Goal: Answer question/provide support: Share knowledge or assist other users

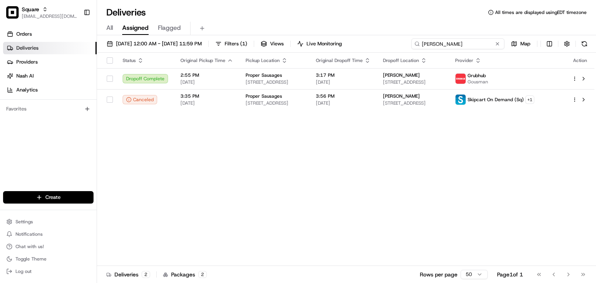
drag, startPoint x: 464, startPoint y: 40, endPoint x: 420, endPoint y: 35, distance: 44.2
click at [420, 35] on div "Deliveries All times are displayed using EDT timezone All Assigned Flagged [DAT…" at bounding box center [346, 141] width 499 height 283
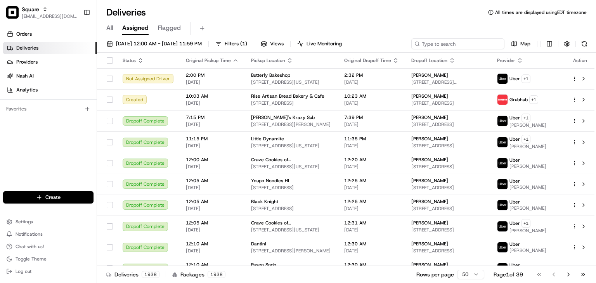
click at [465, 45] on input at bounding box center [458, 43] width 93 height 11
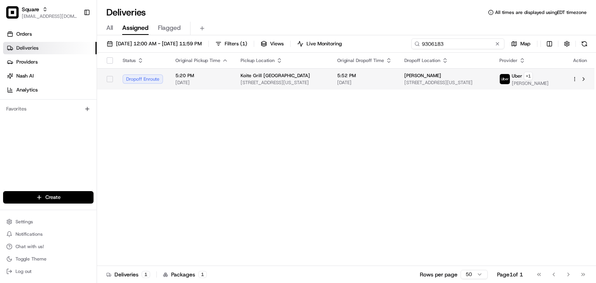
type input "9306183"
click at [430, 74] on span "Alvin Mason" at bounding box center [423, 76] width 37 height 6
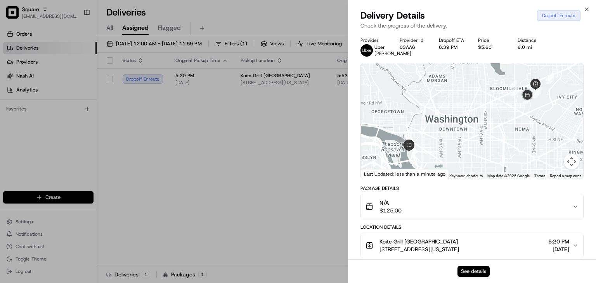
click at [468, 273] on button "See details" at bounding box center [474, 271] width 32 height 11
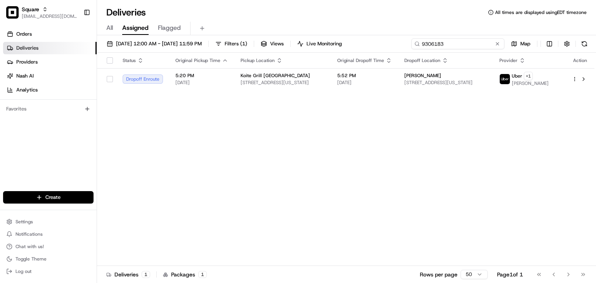
drag, startPoint x: 463, startPoint y: 43, endPoint x: 439, endPoint y: 43, distance: 24.1
click at [439, 43] on input "9306183" at bounding box center [458, 43] width 93 height 11
click at [434, 42] on input "9306183" at bounding box center [458, 43] width 93 height 11
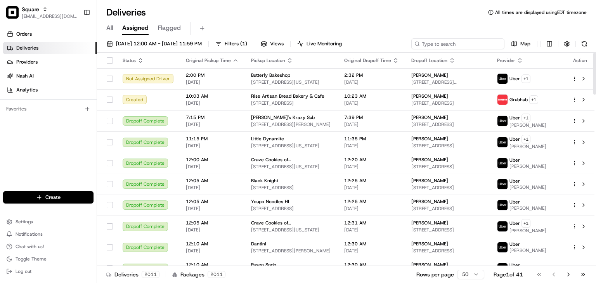
click at [434, 41] on input at bounding box center [458, 43] width 93 height 11
click at [436, 44] on input at bounding box center [458, 43] width 93 height 11
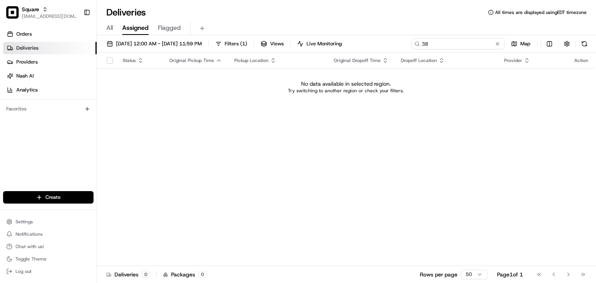
type input "3"
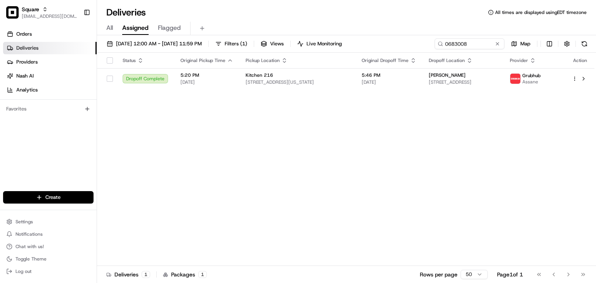
drag, startPoint x: 423, startPoint y: 80, endPoint x: 412, endPoint y: 52, distance: 29.3
click at [429, 79] on span "43 New Scotland Ave, Albany, NY 12208, USA" at bounding box center [463, 82] width 69 height 6
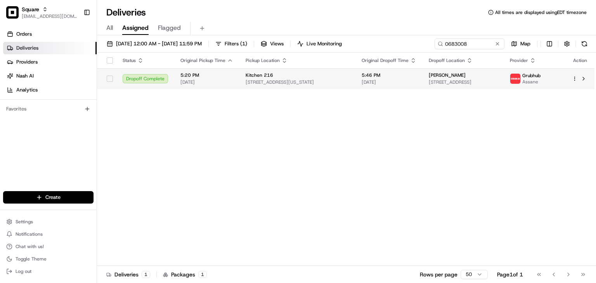
click at [349, 76] on td "Kitchen 216 161 Washington Ave Ext, Albany, NY 12205, USA" at bounding box center [298, 78] width 116 height 21
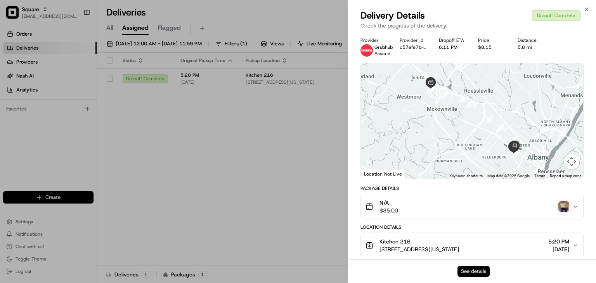
click at [463, 273] on button "See details" at bounding box center [474, 271] width 32 height 11
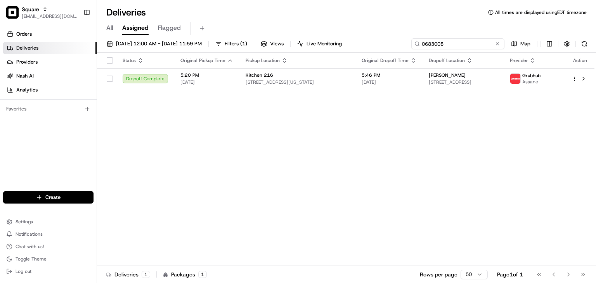
click at [454, 45] on input "0683008" at bounding box center [458, 43] width 93 height 11
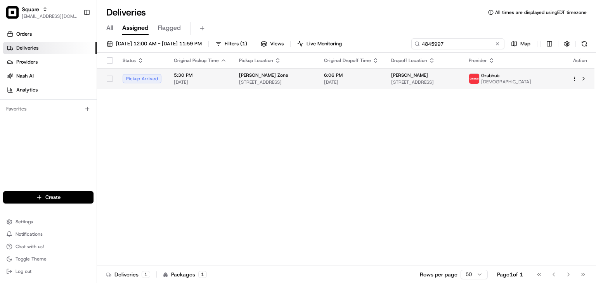
type input "4845997"
drag, startPoint x: 320, startPoint y: 80, endPoint x: 328, endPoint y: 80, distance: 7.8
click at [312, 80] on span "[STREET_ADDRESS]" at bounding box center [275, 82] width 73 height 6
click at [363, 78] on div "6:06 PM 08/23/2025" at bounding box center [351, 78] width 55 height 13
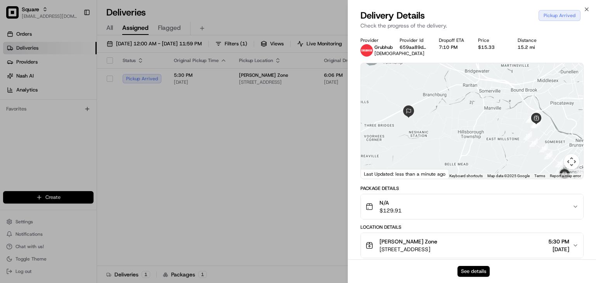
click at [464, 271] on button "See details" at bounding box center [474, 271] width 32 height 11
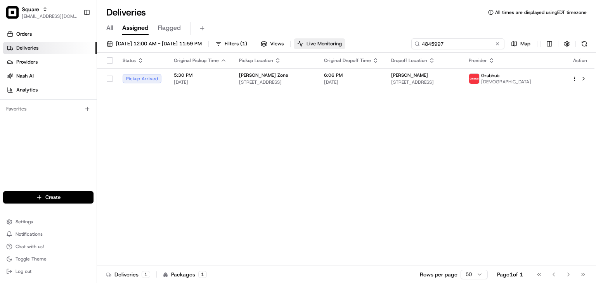
drag, startPoint x: 472, startPoint y: 43, endPoint x: 336, endPoint y: 40, distance: 136.3
click at [336, 40] on div "08/23/2025 12:00 AM - 08/30/2025 11:59 PM Filters ( 1 ) Views Live Monitoring 4…" at bounding box center [346, 45] width 499 height 14
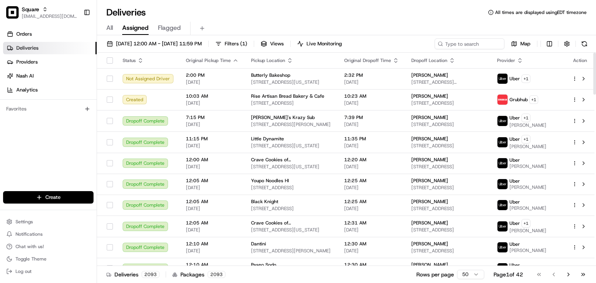
drag, startPoint x: 380, startPoint y: 16, endPoint x: 425, endPoint y: 27, distance: 45.6
click at [380, 16] on div "Deliveries All times are displayed using EDT timezone" at bounding box center [346, 12] width 499 height 12
click at [459, 44] on input at bounding box center [458, 43] width 93 height 11
click at [290, 19] on div "All Assigned Flagged" at bounding box center [346, 27] width 499 height 17
click at [471, 45] on input at bounding box center [458, 43] width 93 height 11
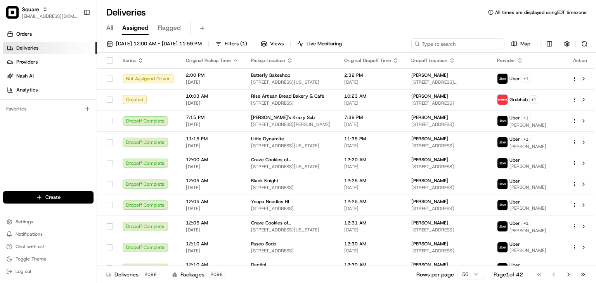
click at [466, 42] on input at bounding box center [458, 43] width 93 height 11
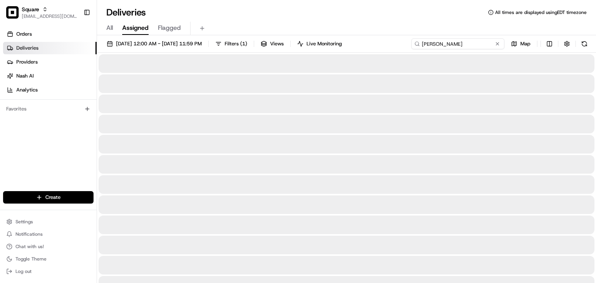
type input "Roshili morris"
click at [107, 27] on span "All" at bounding box center [109, 27] width 7 height 9
click at [123, 29] on span "Assigned" at bounding box center [135, 27] width 26 height 9
click at [450, 42] on input at bounding box center [458, 43] width 93 height 11
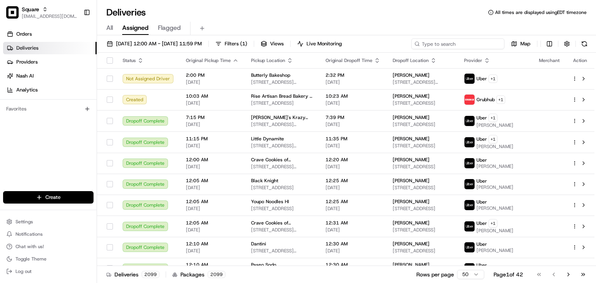
click at [444, 42] on input at bounding box center [458, 43] width 93 height 11
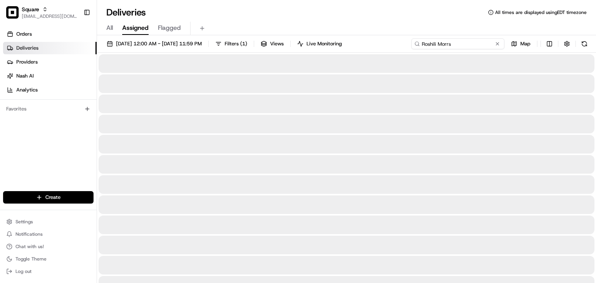
drag, startPoint x: 452, startPoint y: 42, endPoint x: 385, endPoint y: 42, distance: 67.6
click at [385, 42] on div "08/23/2025 12:00 AM - 08/30/2025 11:59 PM Filters ( 1 ) Views Live Monitoring R…" at bounding box center [346, 45] width 499 height 14
type input "Roshili Morrs"
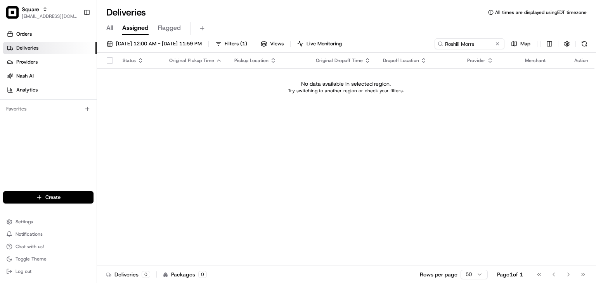
drag, startPoint x: 110, startPoint y: 16, endPoint x: 111, endPoint y: 24, distance: 8.2
click at [110, 16] on h1 "Deliveries" at bounding box center [126, 12] width 40 height 12
click at [111, 30] on span "All" at bounding box center [109, 27] width 7 height 9
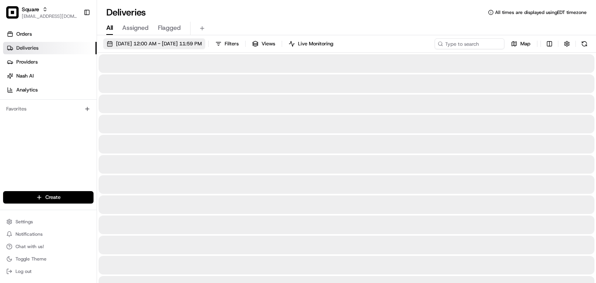
click at [128, 48] on button "08/23/2025 12:00 AM - 08/30/2025 11:59 PM" at bounding box center [154, 43] width 102 height 11
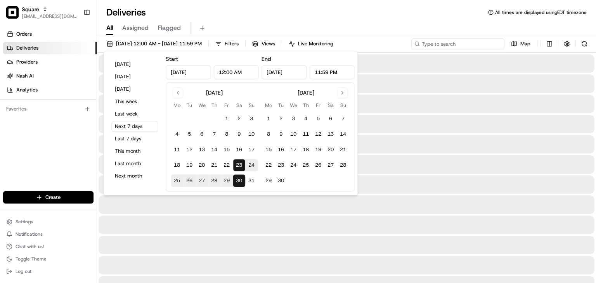
click at [473, 41] on input at bounding box center [458, 43] width 93 height 11
paste input "Roshili Morrs"
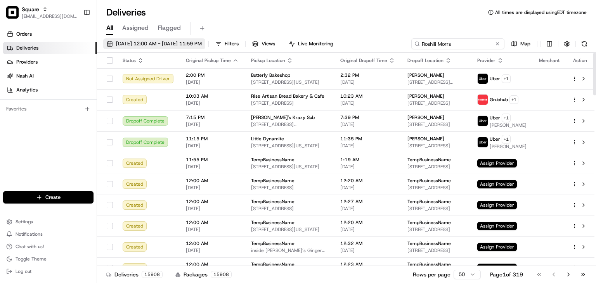
type input "Roshili Morrs"
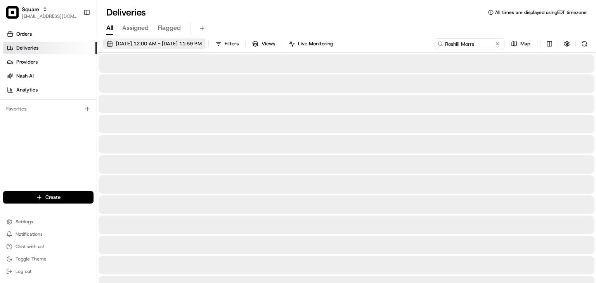
click at [134, 43] on span "08/23/2025 12:00 AM - 08/30/2025 11:59 PM" at bounding box center [159, 43] width 86 height 7
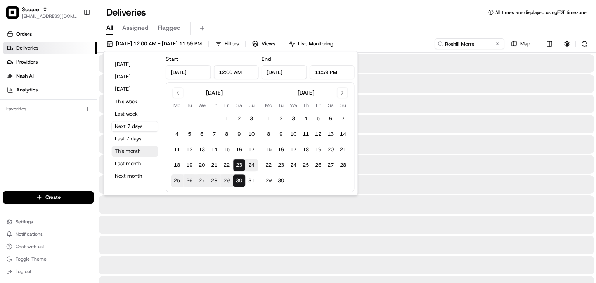
click at [119, 151] on button "This month" at bounding box center [134, 151] width 47 height 11
type input "Aug 1, 2025"
type input "Aug 31, 2025"
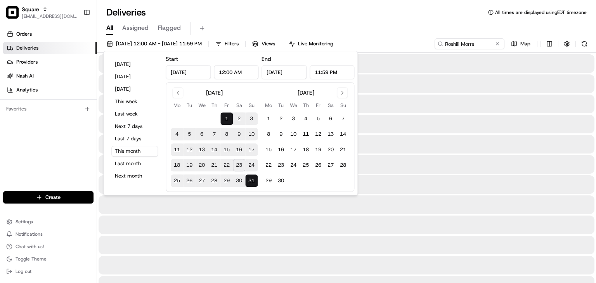
click at [407, 13] on div "Deliveries All times are displayed using EDT timezone" at bounding box center [346, 12] width 499 height 12
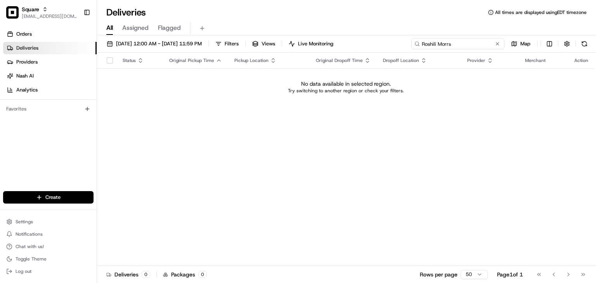
click at [449, 44] on input "Roshili Morrs" at bounding box center [458, 43] width 93 height 11
click at [439, 44] on input "Roshili Morrs" at bounding box center [458, 43] width 93 height 11
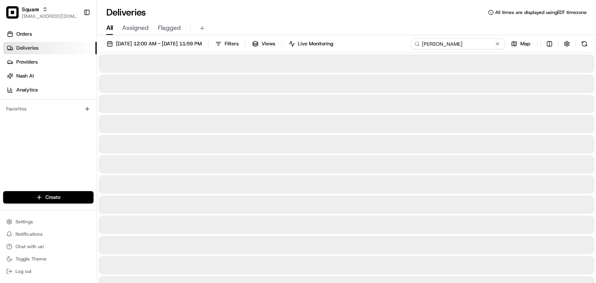
click at [457, 41] on input "Roshini Morrs" at bounding box center [458, 43] width 93 height 11
type input "[PERSON_NAME]"
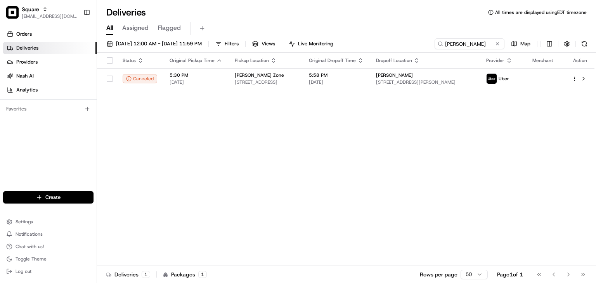
click at [210, 108] on div "Status Original Pickup Time Pickup Location Original Dropoff Time Dropoff Locat…" at bounding box center [346, 160] width 498 height 214
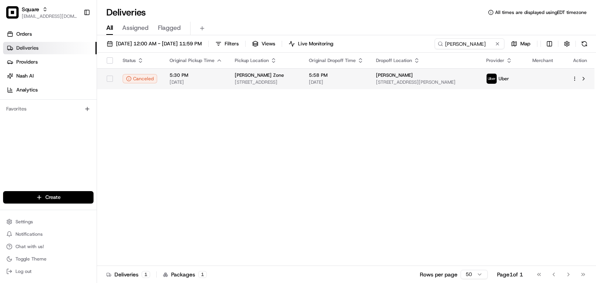
click at [297, 80] on span "[STREET_ADDRESS]" at bounding box center [266, 82] width 62 height 6
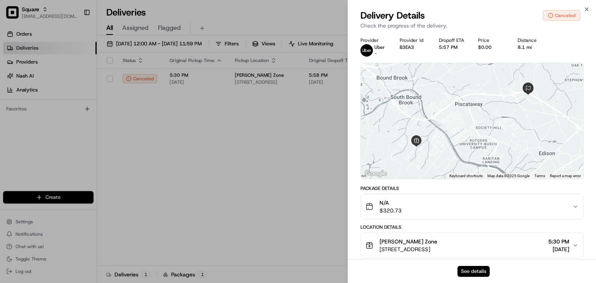
click at [466, 269] on button "See details" at bounding box center [474, 271] width 32 height 11
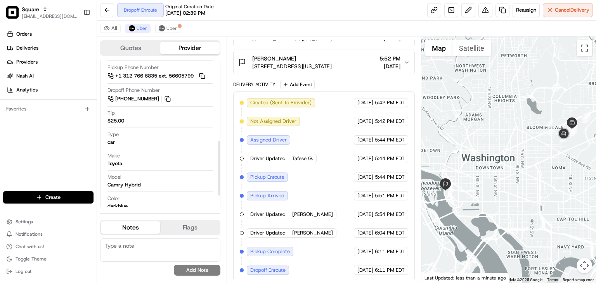
scroll to position [216, 0]
click at [167, 30] on span "Uber" at bounding box center [172, 28] width 10 height 6
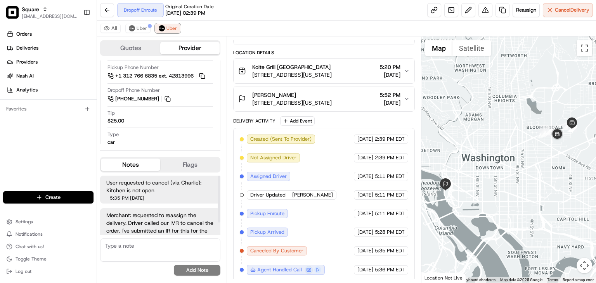
scroll to position [16, 0]
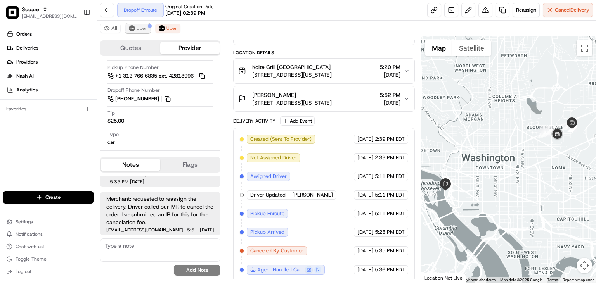
click at [144, 26] on span "Uber" at bounding box center [142, 28] width 10 height 6
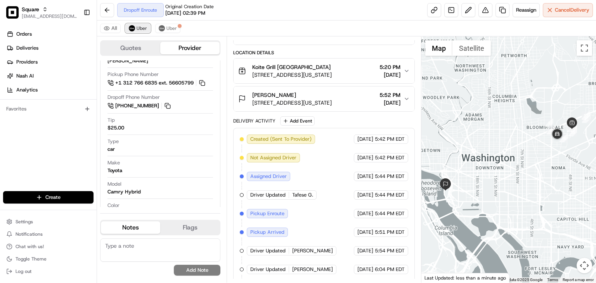
scroll to position [216, 0]
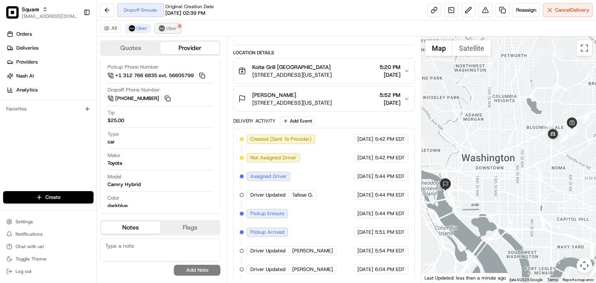
click at [163, 25] on button "Uber" at bounding box center [167, 28] width 25 height 9
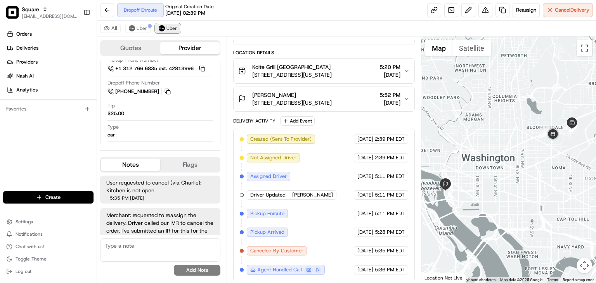
scroll to position [208, 0]
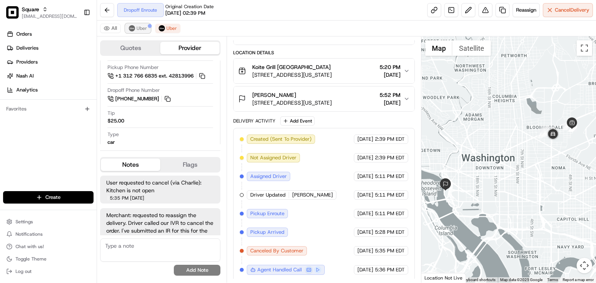
click at [135, 29] on button "Uber" at bounding box center [137, 28] width 25 height 9
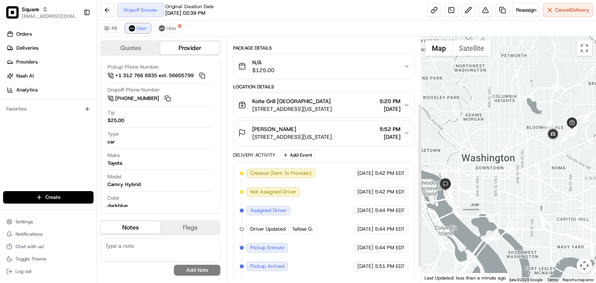
scroll to position [123, 0]
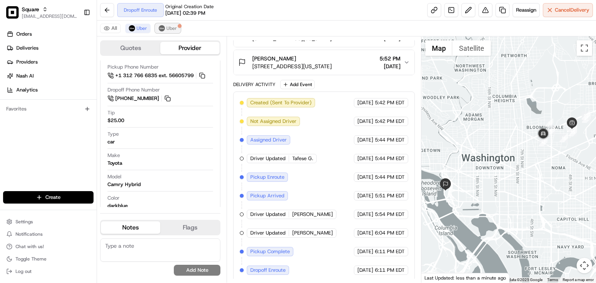
click at [162, 24] on button "Uber" at bounding box center [167, 28] width 25 height 9
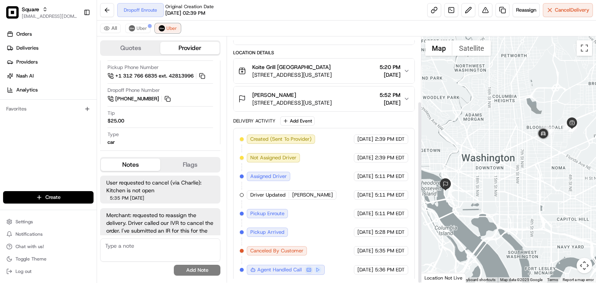
scroll to position [87, 0]
click at [146, 31] on button "Uber" at bounding box center [137, 28] width 25 height 9
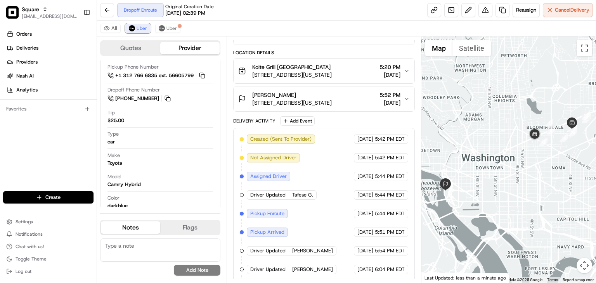
scroll to position [123, 0]
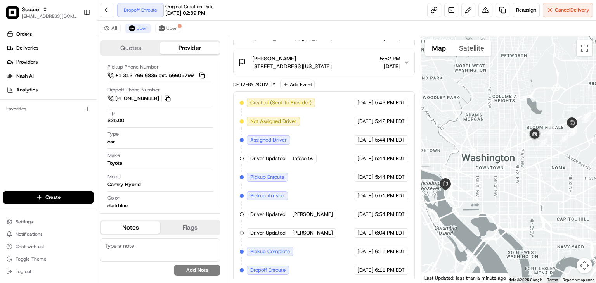
click at [308, 247] on div "Created (Sent To Provider) Uber 08/23/2025 5:42 PM EDT Not Assigned Driver Uber…" at bounding box center [324, 186] width 169 height 177
click at [163, 29] on img at bounding box center [162, 28] width 6 height 6
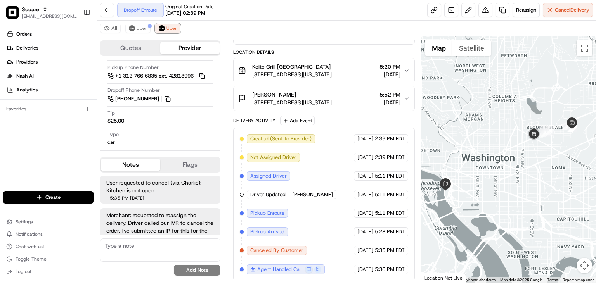
scroll to position [87, 0]
click at [144, 26] on span "Uber" at bounding box center [142, 28] width 10 height 6
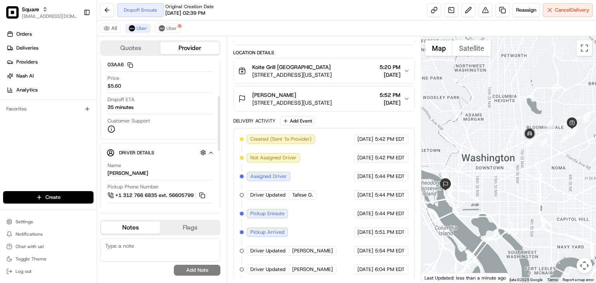
scroll to position [68, 0]
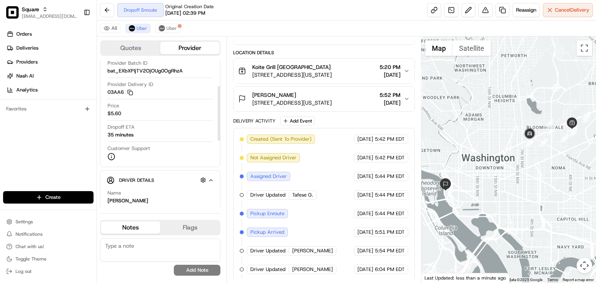
drag, startPoint x: 219, startPoint y: 174, endPoint x: 212, endPoint y: 119, distance: 55.5
click at [218, 119] on div at bounding box center [219, 113] width 3 height 55
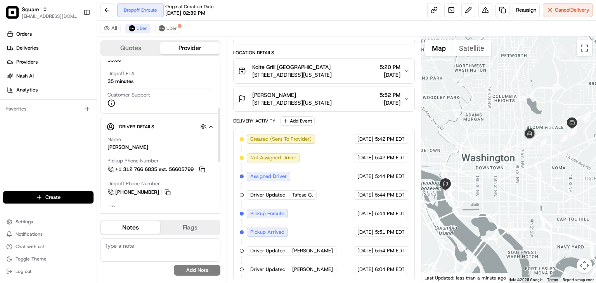
scroll to position [177, 0]
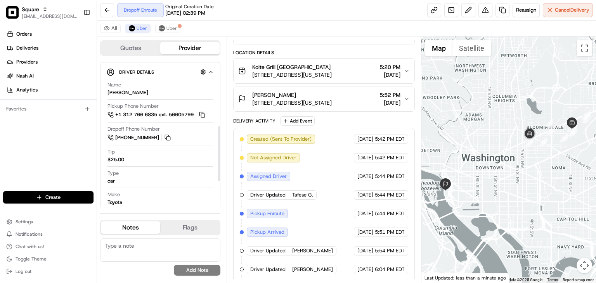
drag, startPoint x: 219, startPoint y: 119, endPoint x: 215, endPoint y: 159, distance: 40.6
click at [218, 159] on div at bounding box center [219, 154] width 3 height 55
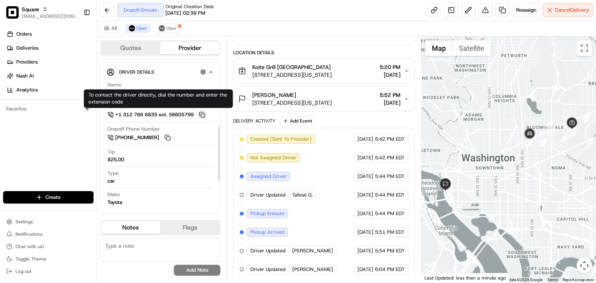
click at [207, 113] on button at bounding box center [202, 115] width 9 height 9
click at [202, 115] on button at bounding box center [202, 115] width 9 height 9
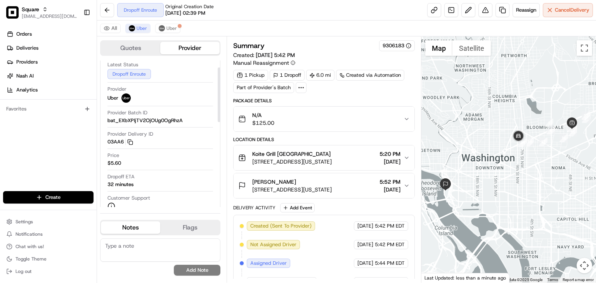
scroll to position [19, 0]
click at [52, 152] on div "Orders Deliveries Providers [PERSON_NAME] Analytics Favorites" at bounding box center [48, 110] width 97 height 171
click at [152, 251] on textarea at bounding box center [160, 250] width 120 height 23
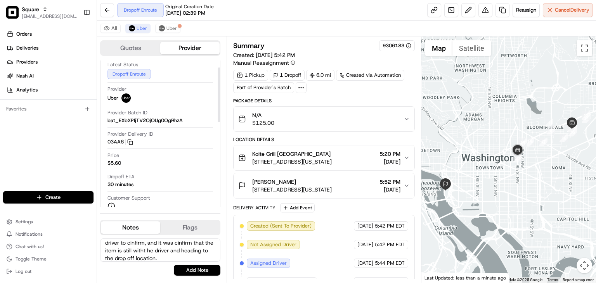
click at [147, 255] on textarea "The merchant would like to check the driver if the still with the driver. I the…" at bounding box center [160, 250] width 120 height 23
click at [123, 246] on textarea "The merchant would like to check the driver if the still with the driver. I the…" at bounding box center [160, 250] width 120 height 23
click at [145, 248] on textarea "The merchant would like to check the driver if the still with the driver. I the…" at bounding box center [160, 250] width 120 height 23
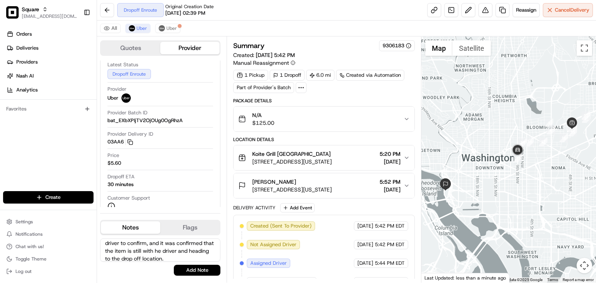
click at [145, 248] on textarea "The merchant would like to check the driver if the still with the driver. I the…" at bounding box center [160, 250] width 120 height 23
click at [36, 155] on div "Orders Deliveries Providers Nash AI Analytics Favorites" at bounding box center [48, 110] width 97 height 171
click at [156, 250] on textarea "The merchant would like to check the driver if the still with the driver. I the…" at bounding box center [160, 250] width 120 height 23
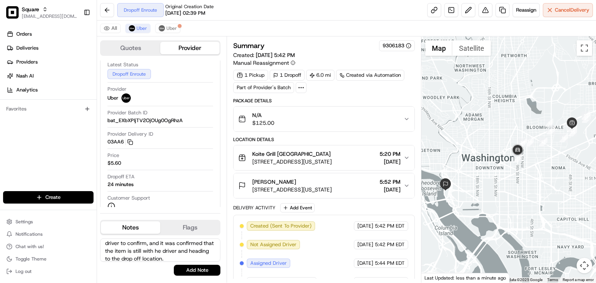
click at [156, 250] on textarea "The merchant would like to check the driver if the still with the driver. I the…" at bounding box center [160, 250] width 120 height 23
paste textarea ""The merchant requested confirmation on whether the item was still with the dri…"
click at [108, 245] on textarea ""The merchant requested confirmation on whether the item was still with the dri…" at bounding box center [160, 250] width 120 height 23
type textarea "The merchant requested confirmation on whether the item was still with the driv…"
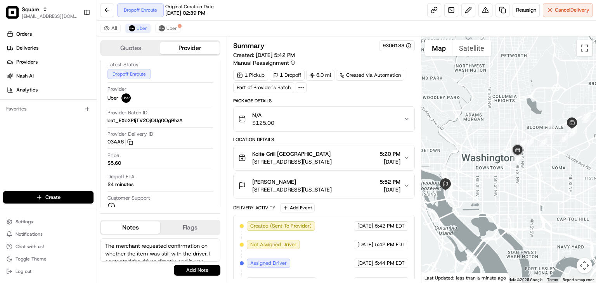
click at [196, 274] on button "Add Note" at bounding box center [197, 270] width 47 height 11
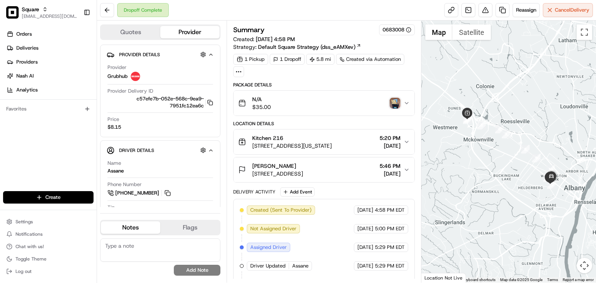
click at [394, 100] on img "button" at bounding box center [395, 103] width 11 height 11
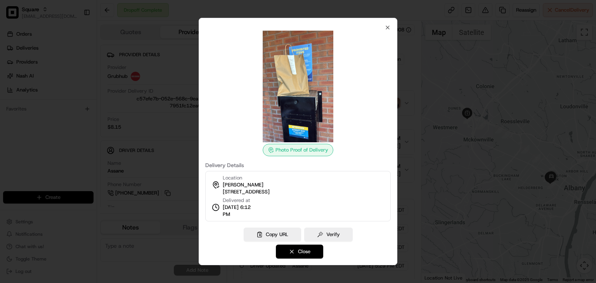
click at [305, 254] on button "Close" at bounding box center [299, 252] width 47 height 14
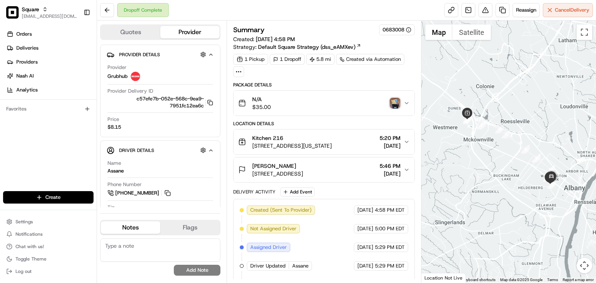
click at [396, 104] on img "button" at bounding box center [395, 103] width 11 height 11
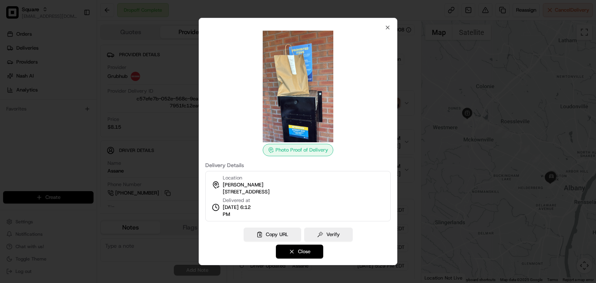
click at [296, 252] on button "Close" at bounding box center [299, 252] width 47 height 14
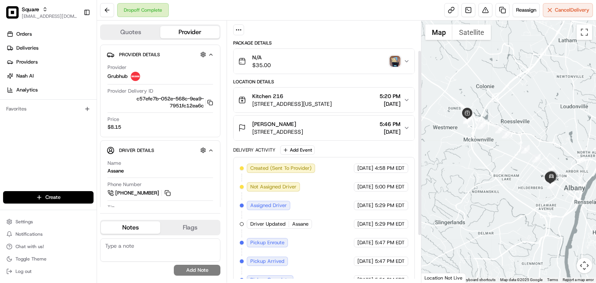
scroll to position [42, 0]
click at [303, 131] on span "[STREET_ADDRESS]" at bounding box center [277, 133] width 51 height 8
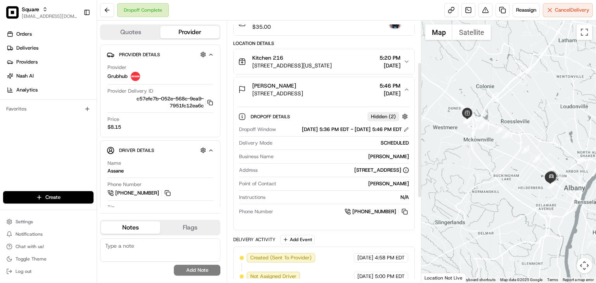
scroll to position [0, 0]
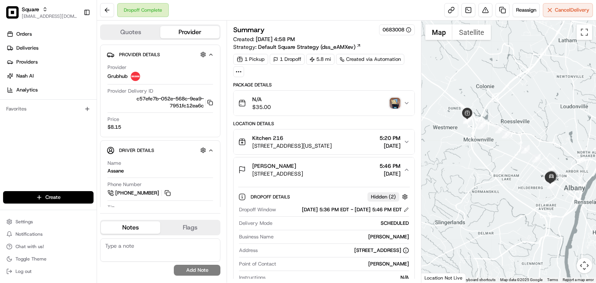
click at [315, 80] on div "Summary 0683008 Created: 08/23/2025 4:58 PM Strategy: Default Square Strategy (…" at bounding box center [324, 270] width 182 height 493
drag, startPoint x: 403, startPoint y: 101, endPoint x: 406, endPoint y: 95, distance: 6.8
click at [403, 101] on div "N/A $35.00" at bounding box center [320, 104] width 165 height 16
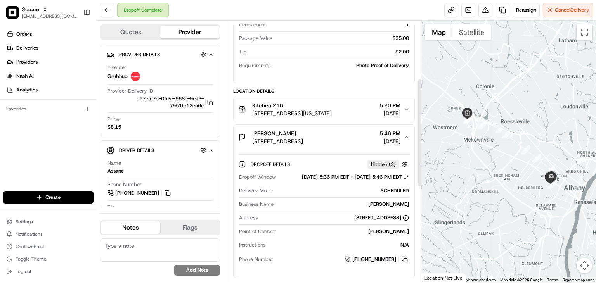
scroll to position [162, 0]
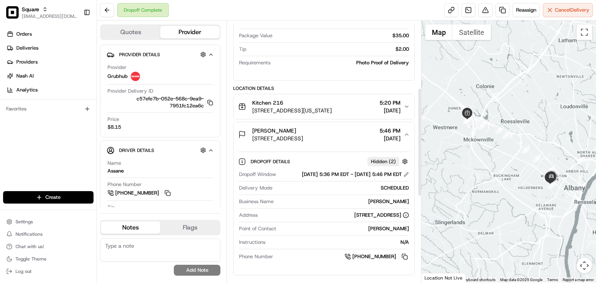
click at [393, 136] on span "[DATE]" at bounding box center [390, 139] width 21 height 8
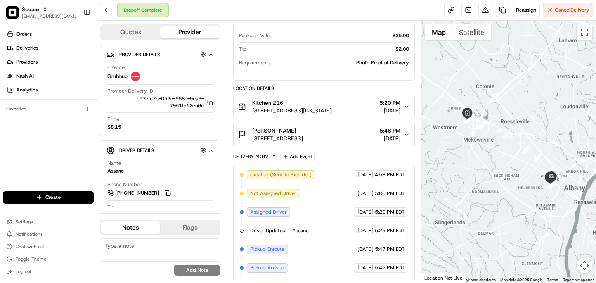
click at [388, 109] on span "[DATE]" at bounding box center [390, 111] width 21 height 8
click at [404, 99] on div "Kitchen 216 161 Washington Ave Ext, Albany, NY 12205, USA 5:20 PM 08/23/2025" at bounding box center [320, 107] width 165 height 16
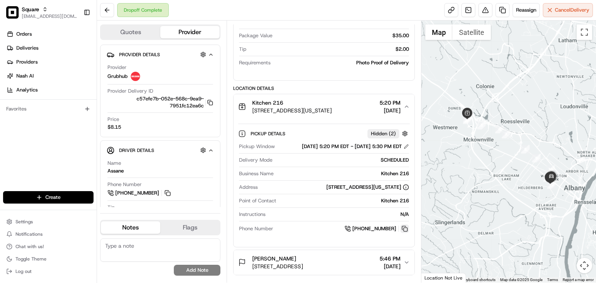
click at [402, 233] on button at bounding box center [405, 229] width 9 height 9
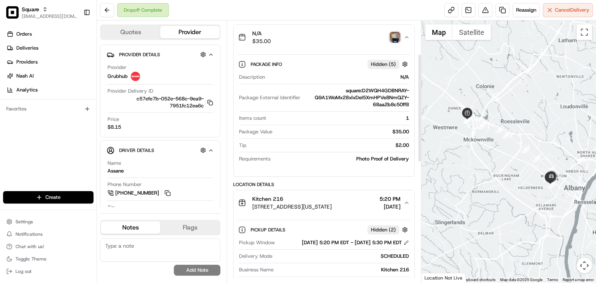
scroll to position [62, 0]
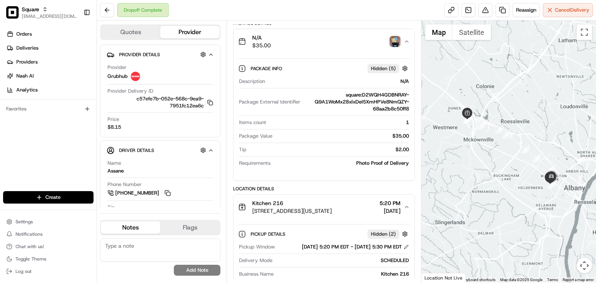
click at [407, 41] on icon "button" at bounding box center [406, 42] width 3 height 2
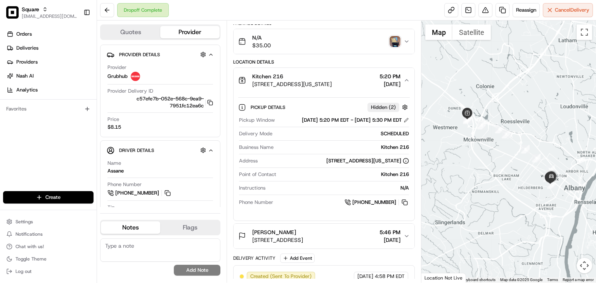
click at [402, 75] on div "Kitchen 216 161 Washington Ave Ext, Albany, NY 12205, USA 5:20 PM 08/23/2025" at bounding box center [320, 81] width 165 height 16
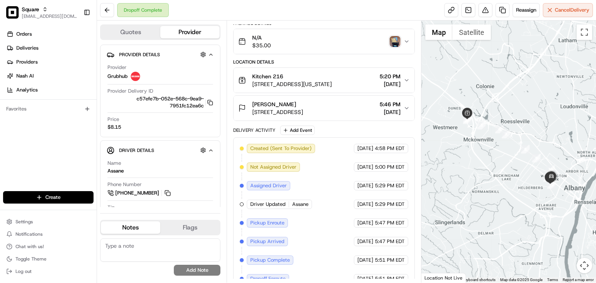
click at [393, 77] on span "5:20 PM" at bounding box center [390, 77] width 21 height 8
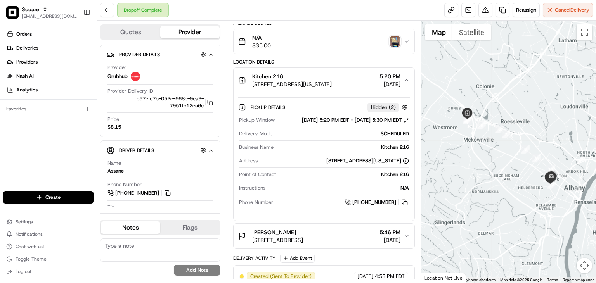
click at [398, 78] on span "5:20 PM" at bounding box center [390, 77] width 21 height 8
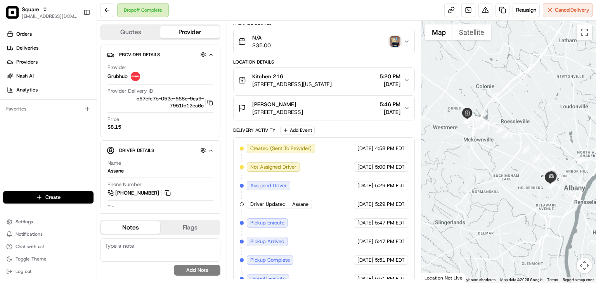
click at [398, 78] on span "5:20 PM" at bounding box center [390, 77] width 21 height 8
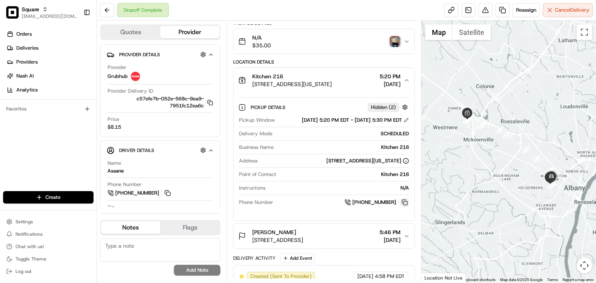
click at [405, 207] on button at bounding box center [405, 202] width 9 height 9
click at [403, 78] on div "Kitchen 216 161 Washington Ave Ext, Albany, NY 12205, USA 5:20 PM 08/23/2025" at bounding box center [320, 81] width 165 height 16
click at [405, 207] on button at bounding box center [405, 202] width 9 height 9
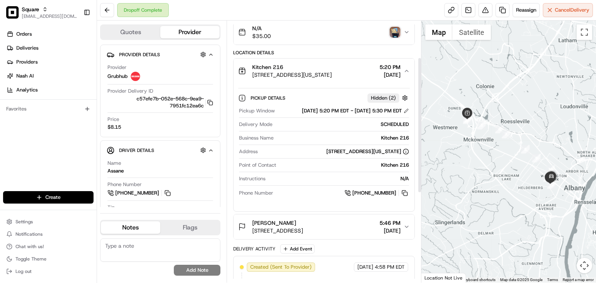
scroll to position [71, 0]
drag, startPoint x: 57, startPoint y: 146, endPoint x: 62, endPoint y: 123, distance: 22.5
click at [58, 146] on div "Orders Deliveries Providers [PERSON_NAME] Analytics Favorites" at bounding box center [48, 110] width 97 height 171
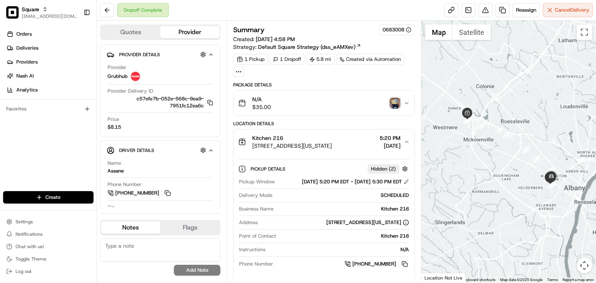
scroll to position [19, 0]
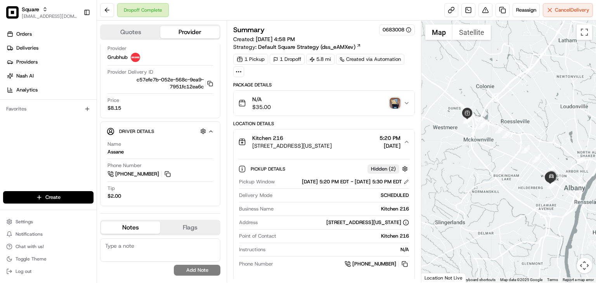
click at [389, 99] on div "N/A $35.00" at bounding box center [320, 104] width 165 height 16
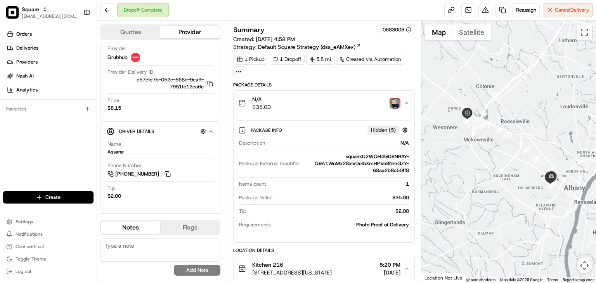
click at [397, 99] on img "button" at bounding box center [395, 103] width 11 height 11
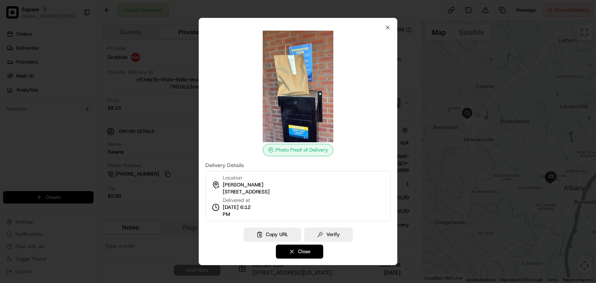
click at [298, 256] on button "Close" at bounding box center [299, 252] width 47 height 14
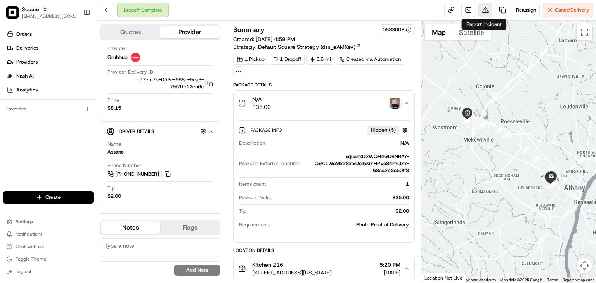
click at [488, 13] on button at bounding box center [486, 10] width 14 height 14
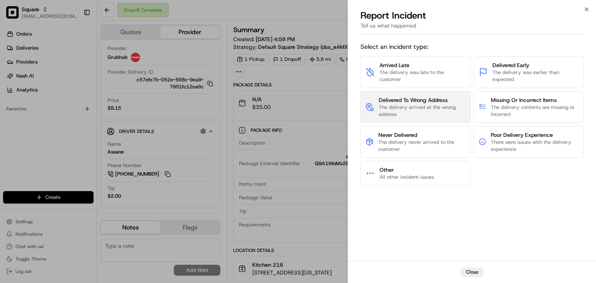
click at [398, 109] on span "The delivery arrived at the wrong address" at bounding box center [422, 111] width 87 height 14
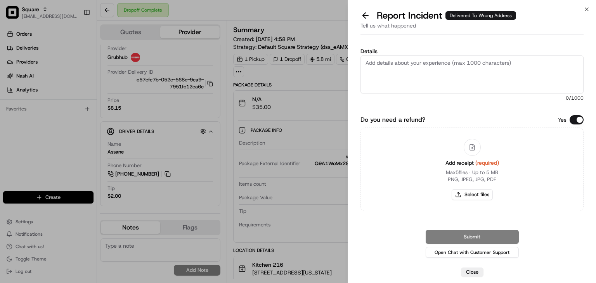
click at [577, 120] on button "Do you need a refund?" at bounding box center [577, 119] width 14 height 9
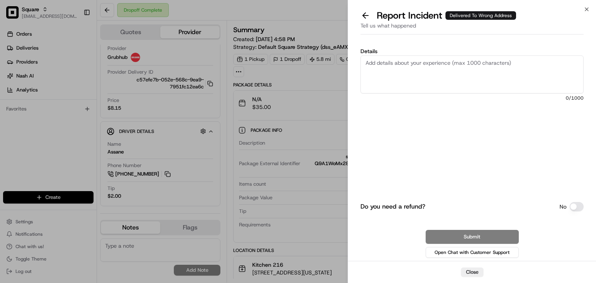
click at [435, 78] on textarea "Details" at bounding box center [472, 75] width 223 height 38
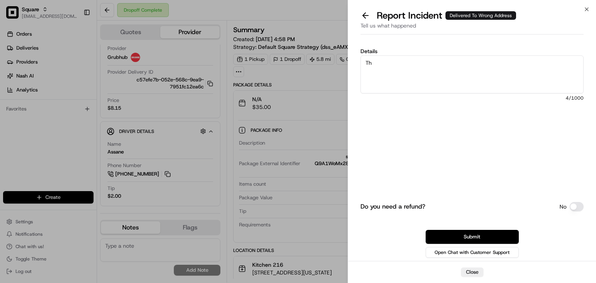
type textarea "T"
type textarea "t"
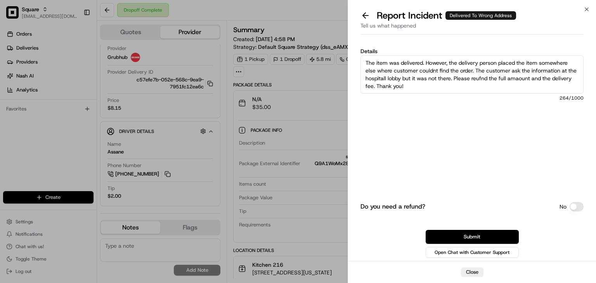
click at [481, 78] on textarea "The item was delivered. However, the delivery person placed the item somewhere …" at bounding box center [472, 75] width 223 height 38
drag, startPoint x: 579, startPoint y: 80, endPoint x: 358, endPoint y: 38, distance: 225.6
click at [358, 38] on div "Details The item was delivered. However, the delivery person placed the item so…" at bounding box center [472, 150] width 248 height 224
drag, startPoint x: 399, startPoint y: 104, endPoint x: 423, endPoint y: 106, distance: 23.7
click at [399, 104] on div "Details The item was delivered. However, the delivery person placed the item so…" at bounding box center [472, 91] width 223 height 85
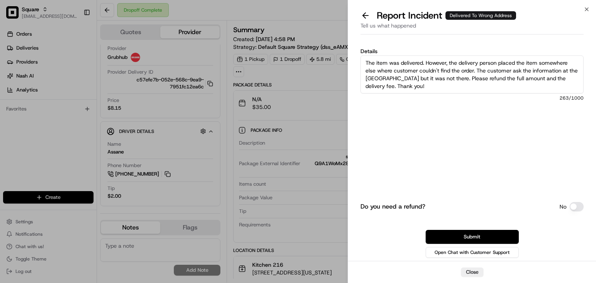
drag, startPoint x: 578, startPoint y: 76, endPoint x: 334, endPoint y: 22, distance: 249.3
click at [334, 22] on body "Square rpajulas@nashhelp.com Toggle Sidebar Orders Deliveries Providers Nash AI…" at bounding box center [298, 141] width 596 height 283
paste textarea ""The item was marked as delivered, but the delivery person left it in a locatio…"
click at [370, 64] on textarea ""The item was marked as delivered, but the delivery person left it in a locatio…" at bounding box center [472, 75] width 223 height 38
type textarea "The item was marked as delivered, but the delivery person left it in a location…"
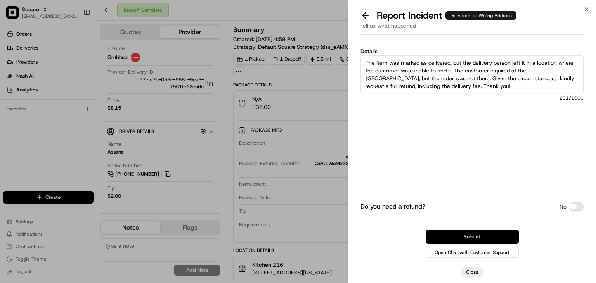
click at [434, 238] on button "Submit" at bounding box center [472, 237] width 93 height 14
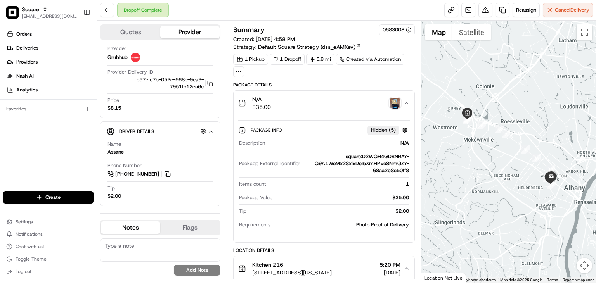
click at [157, 252] on textarea at bounding box center [160, 250] width 120 height 23
paste textarea ""The item was marked as delivered, but the delivery person left it in a locatio…"
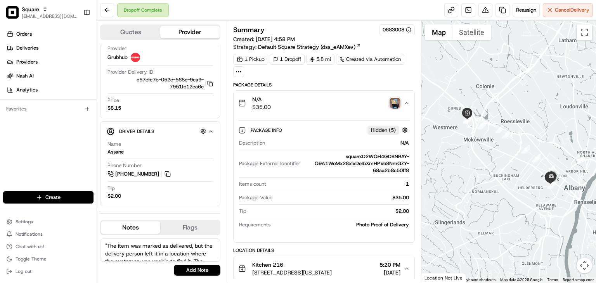
scroll to position [34, 0]
click at [193, 258] on textarea ""The item was marked as delivered, but the delivery person left it in a locatio…" at bounding box center [160, 250] width 120 height 23
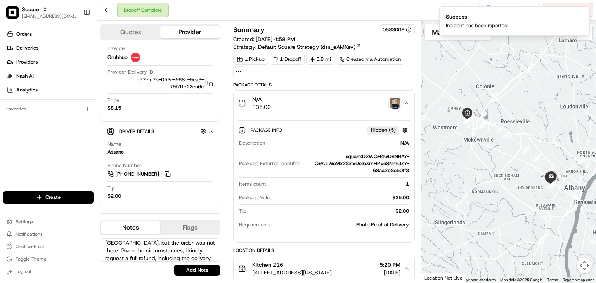
scroll to position [0, 0]
click at [107, 243] on textarea ""The item was marked as delivered, but the delivery person left it in a locatio…" at bounding box center [160, 250] width 120 height 23
click at [127, 248] on textarea ""The item was marked as delivered, but the delivery person left it in a locatio…" at bounding box center [160, 250] width 120 height 23
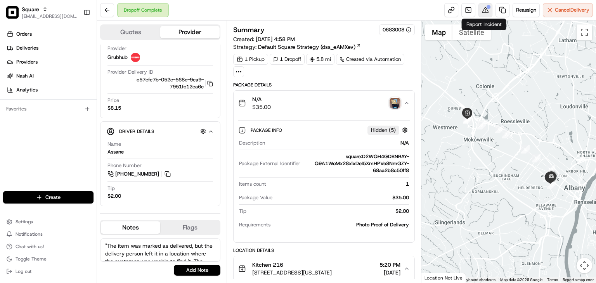
click at [483, 14] on button at bounding box center [486, 10] width 14 height 14
click at [108, 244] on textarea ""The item was marked as delivered, but the delivery person left it in a locatio…" at bounding box center [160, 250] width 120 height 23
click at [158, 246] on textarea "Acccording to the the item was marked as delivered, but the delivery person lef…" at bounding box center [160, 250] width 120 height 23
click at [159, 245] on textarea "Acccording to the the item was marked as delivered, but the delivery person lef…" at bounding box center [160, 250] width 120 height 23
click at [151, 244] on textarea "Acccording to the item was marked as delivered, but the delivery person left it…" at bounding box center [160, 250] width 120 height 23
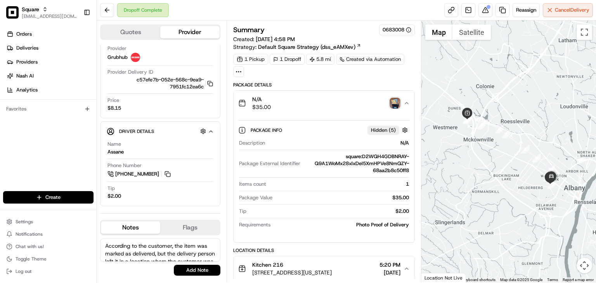
scroll to position [45, 0]
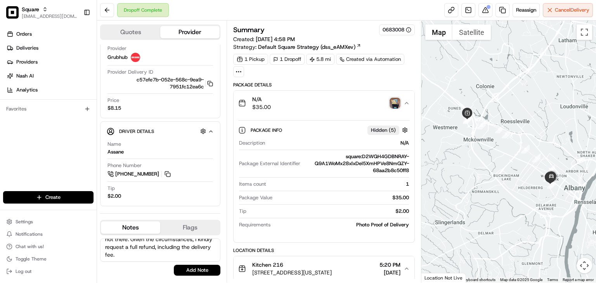
click at [192, 258] on textarea "According to the customer, the item was marked as delivered, but the delivery p…" at bounding box center [160, 250] width 120 height 23
type textarea "According to the customer, the item was marked as delivered, but the delivery p…"
click at [203, 270] on button "Add Note" at bounding box center [197, 270] width 47 height 11
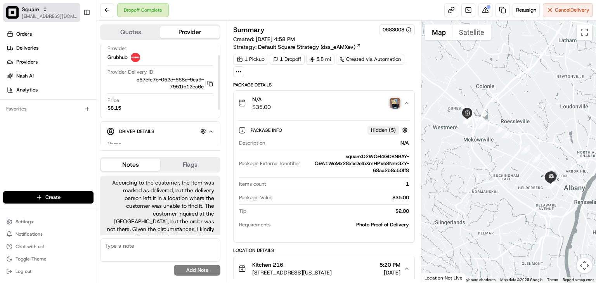
scroll to position [23, 0]
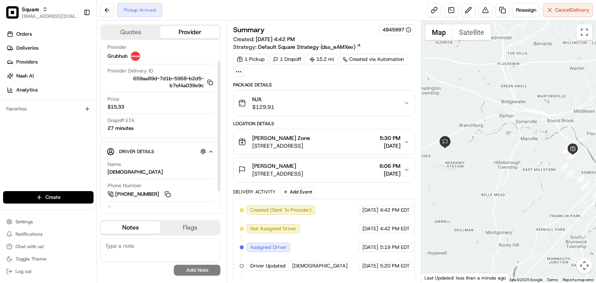
scroll to position [40, 0]
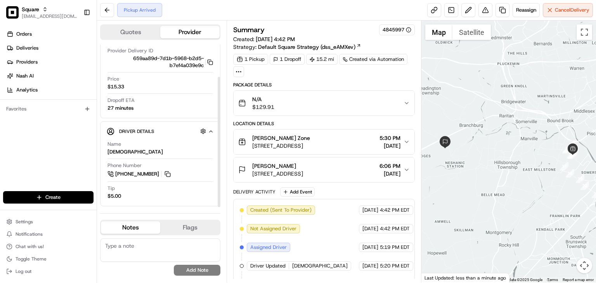
click at [9, 120] on div "Orders Deliveries Providers [PERSON_NAME] Analytics Favorites" at bounding box center [48, 110] width 97 height 171
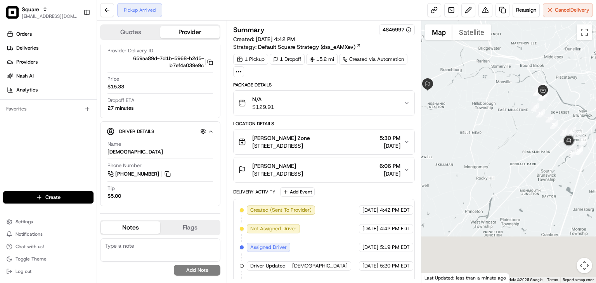
drag, startPoint x: 492, startPoint y: 143, endPoint x: 478, endPoint y: 126, distance: 21.3
click at [478, 126] on div at bounding box center [509, 152] width 175 height 262
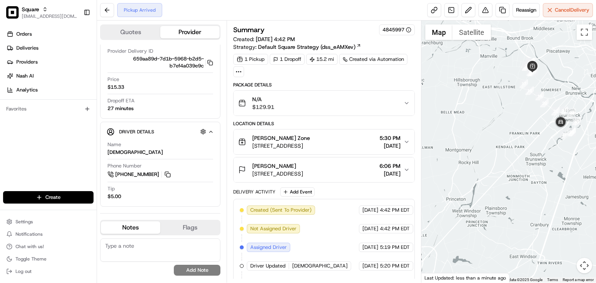
scroll to position [34, 0]
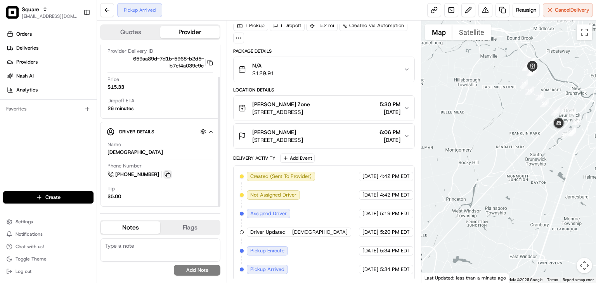
click at [166, 173] on button at bounding box center [167, 174] width 9 height 9
click at [171, 173] on button at bounding box center [167, 174] width 9 height 9
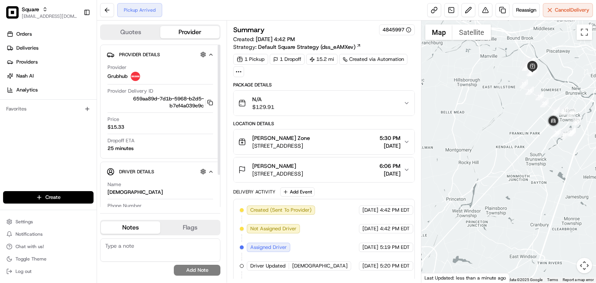
scroll to position [40, 0]
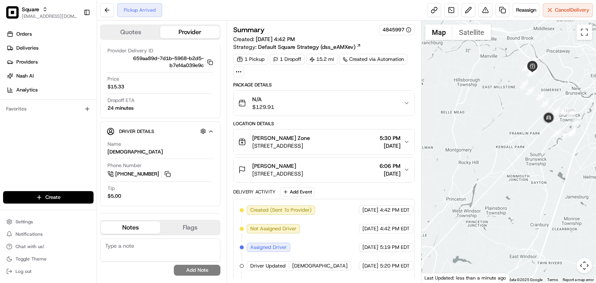
click at [37, 151] on div "Orders Deliveries Providers Nash AI Analytics Favorites" at bounding box center [48, 110] width 97 height 171
drag, startPoint x: 41, startPoint y: 128, endPoint x: 47, endPoint y: 132, distance: 7.2
click at [41, 128] on div "Orders Deliveries Providers Nash AI Analytics Favorites" at bounding box center [48, 110] width 97 height 171
click at [159, 249] on textarea at bounding box center [160, 250] width 120 height 23
click at [134, 251] on textarea at bounding box center [160, 250] width 120 height 23
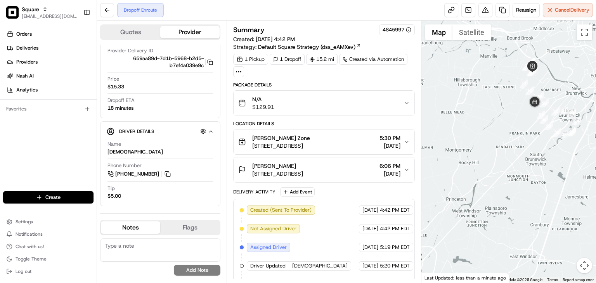
paste textarea ""The merchant requested an update on the driver's delivery status. I contacted …"
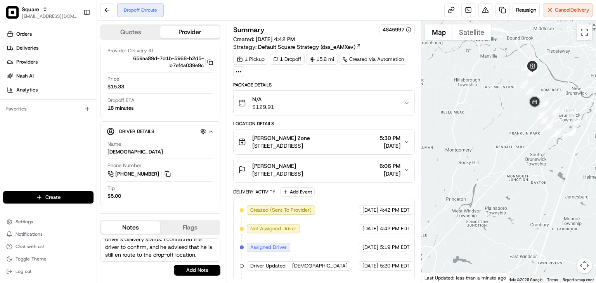
scroll to position [0, 0]
drag, startPoint x: 109, startPoint y: 241, endPoint x: 105, endPoint y: 246, distance: 6.4
click at [109, 241] on textarea ""The merchant requested an update on the driver's delivery status. I contacted …" at bounding box center [160, 250] width 120 height 23
click at [107, 244] on textarea ""The merchant requested an update on the driver's delivery status. I contacted …" at bounding box center [160, 250] width 120 height 23
type textarea "The merchant requested an update on the driver's delivery status. I contacted t…"
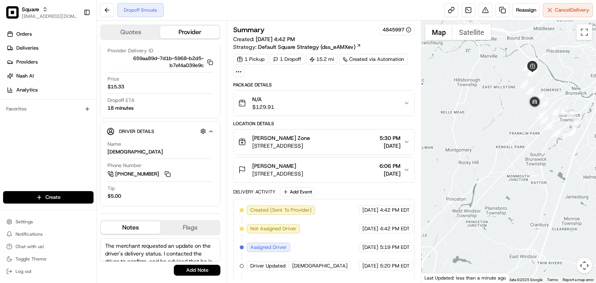
click at [153, 254] on textarea "The merchant requested an update on the driver's delivery status. I contacted t…" at bounding box center [160, 250] width 120 height 23
click at [52, 147] on div "Orders Deliveries Providers Nash AI Analytics Favorites" at bounding box center [48, 110] width 97 height 171
click at [158, 252] on textarea "The merchant requested an update on the driver's delivery status. I contacted t…" at bounding box center [160, 250] width 120 height 23
click at [41, 145] on div "Orders Deliveries Providers Nash AI Analytics Favorites" at bounding box center [48, 110] width 97 height 171
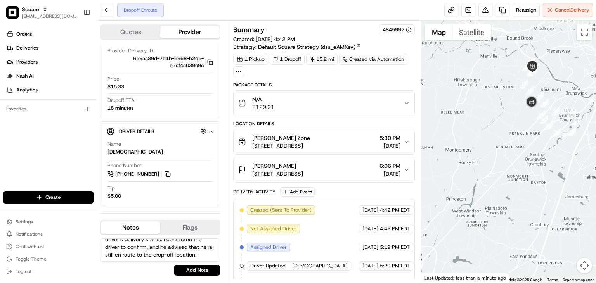
click at [166, 252] on textarea "The merchant requested an update on the driver's delivery status. I contacted t…" at bounding box center [160, 250] width 120 height 23
click at [171, 252] on textarea "The merchant requested an update on the driver's delivery status. I contacted t…" at bounding box center [160, 250] width 120 height 23
click at [193, 273] on button "Add Note" at bounding box center [197, 270] width 47 height 11
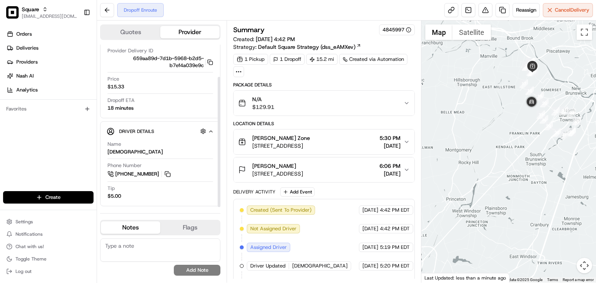
scroll to position [0, 0]
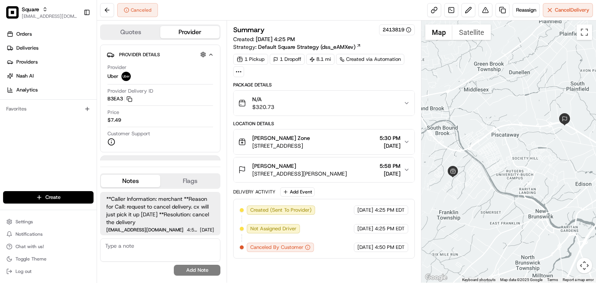
click at [318, 76] on div "1 Pickup 1 Dropoff 8.1 mi Created via Automation" at bounding box center [324, 65] width 182 height 23
click at [163, 248] on textarea at bounding box center [160, 250] width 120 height 23
click at [148, 248] on textarea "The mer" at bounding box center [160, 250] width 120 height 23
click at [209, 246] on textarea "The merchant requetsted a delivery fee" at bounding box center [160, 250] width 120 height 23
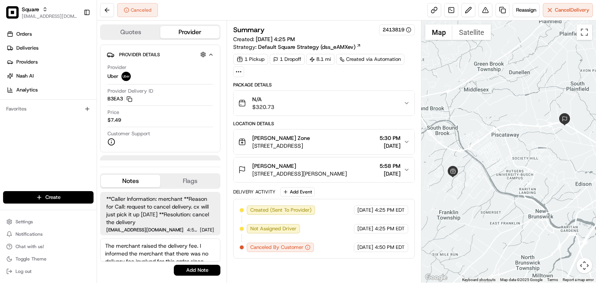
click at [148, 245] on textarea "The merchant raised the delivery fee. I informed the merchant that there was no…" at bounding box center [160, 250] width 120 height 23
click at [52, 146] on div "Orders Deliveries Providers [PERSON_NAME] Analytics Favorites" at bounding box center [48, 110] width 97 height 171
click at [164, 246] on textarea "The merchant disputedthe delivery fee. I informed the merchant that there was n…" at bounding box center [160, 250] width 120 height 23
click at [162, 244] on textarea "The merchant disputedthe delivery fee. I informed the merchant that there was n…" at bounding box center [160, 250] width 120 height 23
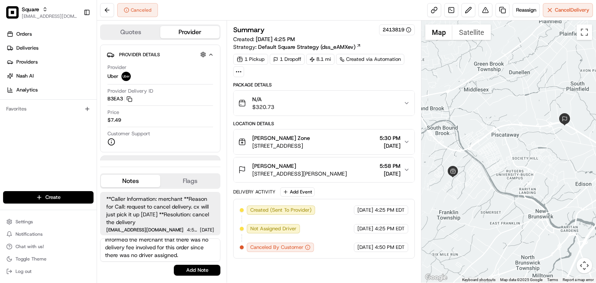
scroll to position [14, 0]
click at [180, 254] on textarea "The merchant disputed the delivery fee. I informed the merchant that there was …" at bounding box center [160, 250] width 120 height 23
type textarea "The merchant disputed the delivery fee. I informed the merchant that there was …"
click at [198, 271] on button "Add Note" at bounding box center [197, 270] width 47 height 11
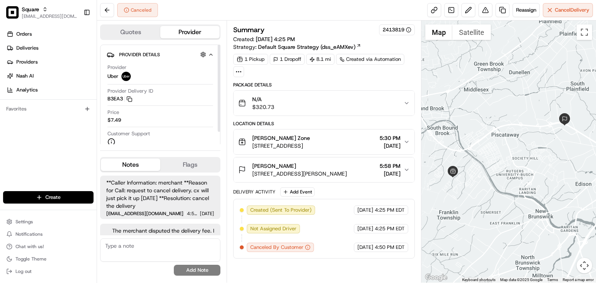
scroll to position [32, 0]
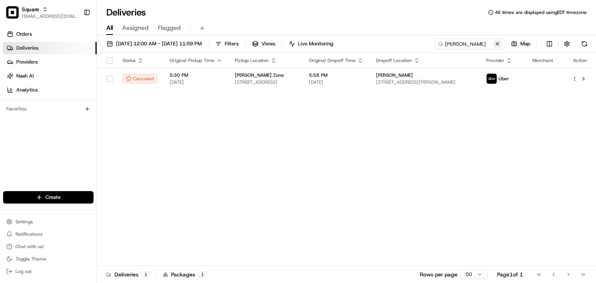
click at [495, 42] on button at bounding box center [498, 44] width 8 height 8
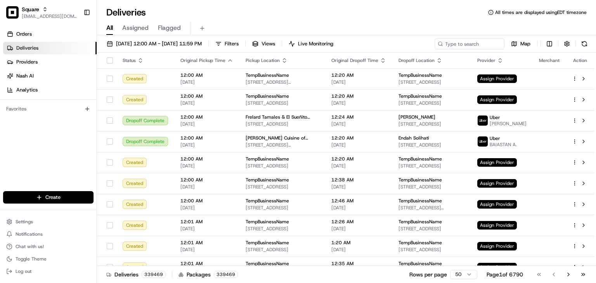
click at [330, 27] on div "All Assigned Flagged" at bounding box center [346, 29] width 499 height 14
click at [476, 45] on input at bounding box center [458, 43] width 93 height 11
click at [441, 40] on input at bounding box center [458, 43] width 93 height 11
click at [446, 46] on input at bounding box center [458, 43] width 93 height 11
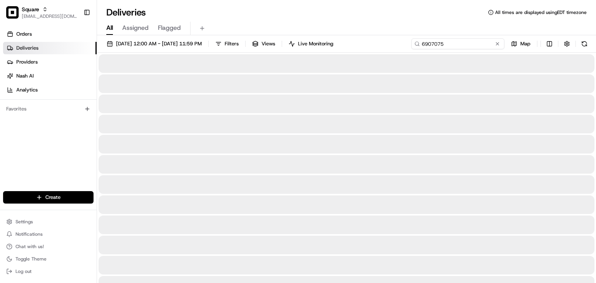
type input "6907075"
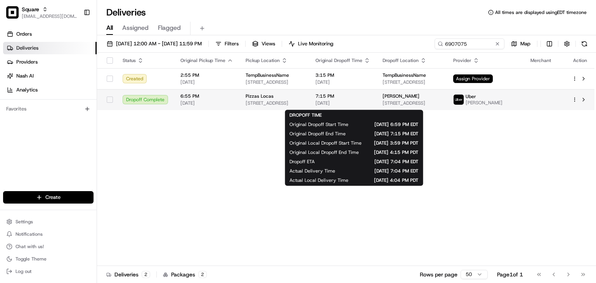
click at [345, 104] on span "[DATE]" at bounding box center [343, 103] width 55 height 6
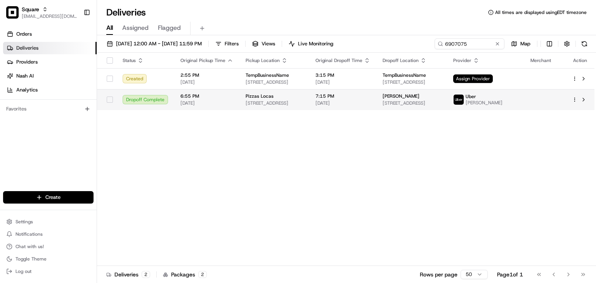
click at [404, 99] on span "[PERSON_NAME]" at bounding box center [401, 96] width 37 height 6
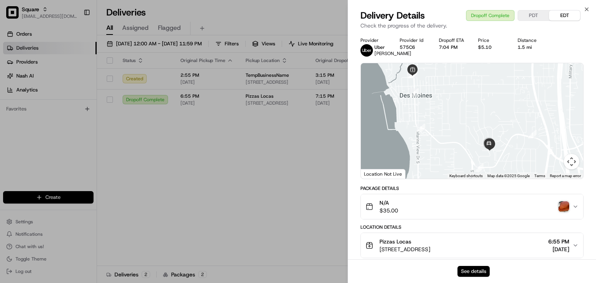
click at [474, 271] on button "See details" at bounding box center [474, 271] width 32 height 11
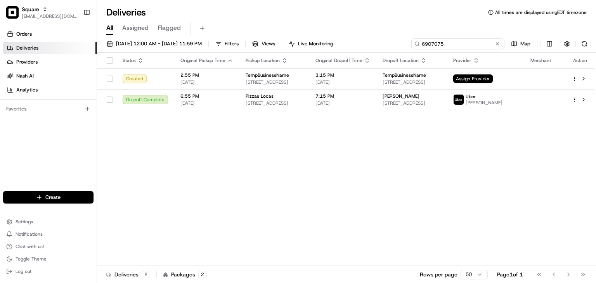
drag, startPoint x: 473, startPoint y: 43, endPoint x: 412, endPoint y: 41, distance: 61.8
click at [412, 41] on input "6907075" at bounding box center [458, 43] width 93 height 11
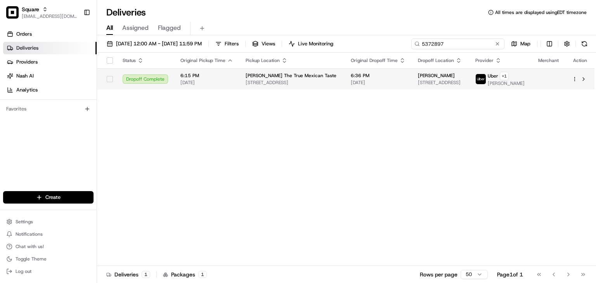
type input "5372897"
click at [351, 84] on span "[DATE]" at bounding box center [378, 83] width 55 height 6
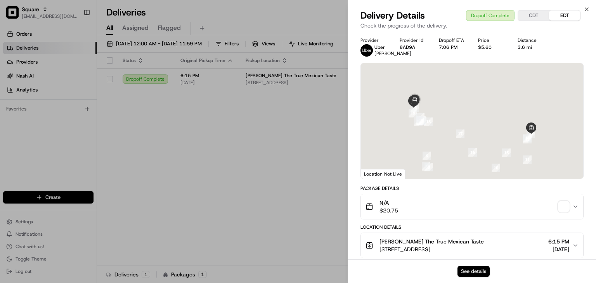
click at [470, 274] on button "See details" at bounding box center [474, 271] width 32 height 11
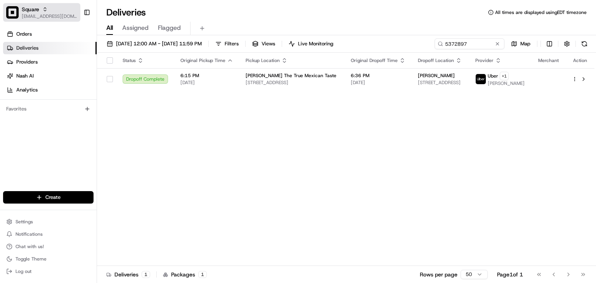
click at [40, 14] on span "[EMAIL_ADDRESS][DOMAIN_NAME]" at bounding box center [50, 16] width 56 height 6
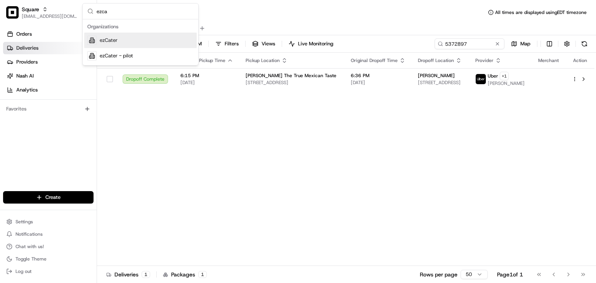
type input "ezca"
click at [106, 39] on span "ezCater" at bounding box center [109, 40] width 18 height 7
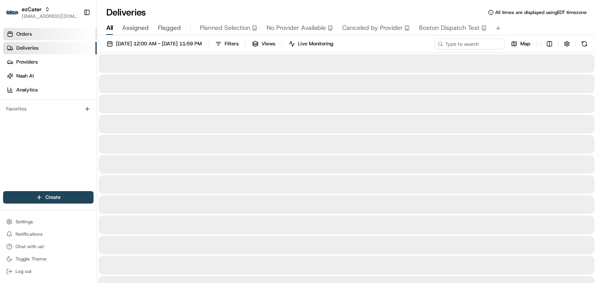
click at [40, 35] on link "Orders" at bounding box center [50, 34] width 94 height 12
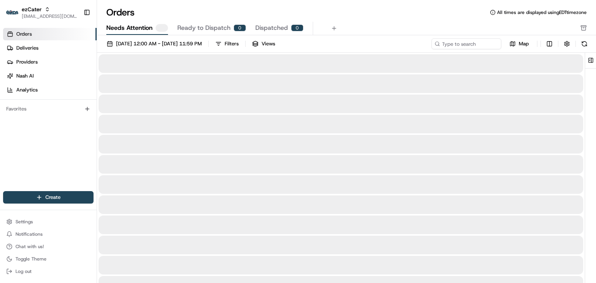
click at [15, 34] on link "Orders" at bounding box center [50, 34] width 94 height 12
click at [138, 43] on span "08/23/2025 12:00 AM - 08/30/2025 11:59 PM" at bounding box center [159, 43] width 86 height 7
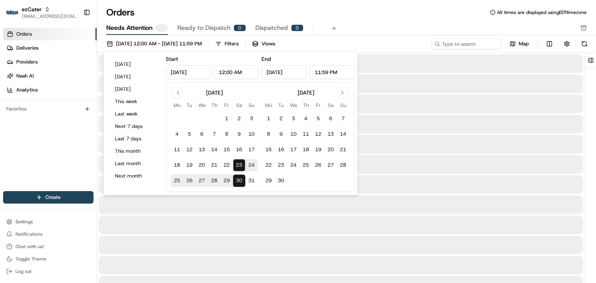
type input "Aug 23, 2025"
type input "12:00 AM"
type input "Aug 30, 2025"
type input "11:59 PM"
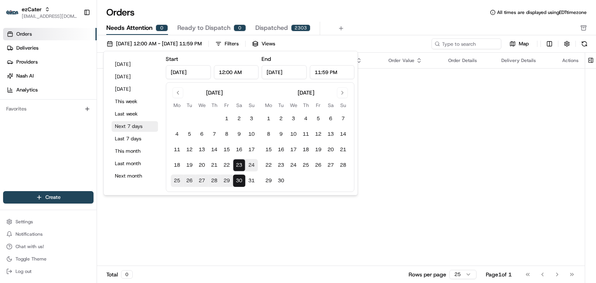
click at [124, 126] on button "Next 7 days" at bounding box center [134, 126] width 47 height 11
click at [375, 13] on div "Orders All times are displayed using EDT timezone" at bounding box center [346, 12] width 499 height 12
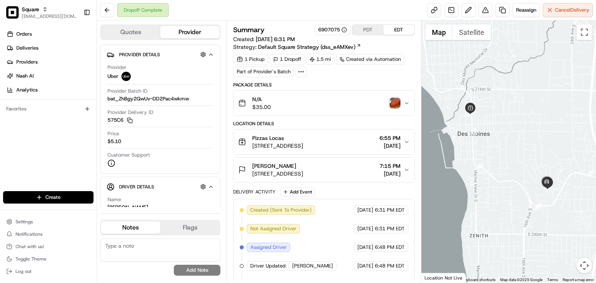
click at [396, 103] on img "button" at bounding box center [395, 103] width 11 height 11
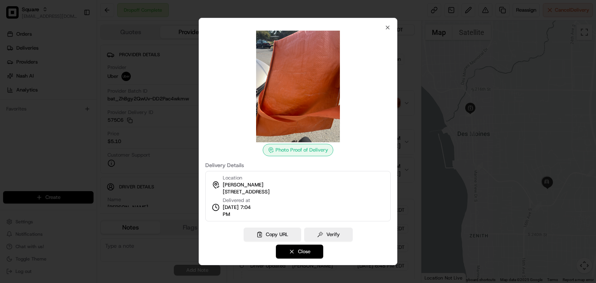
click at [311, 247] on button "Close" at bounding box center [299, 252] width 47 height 14
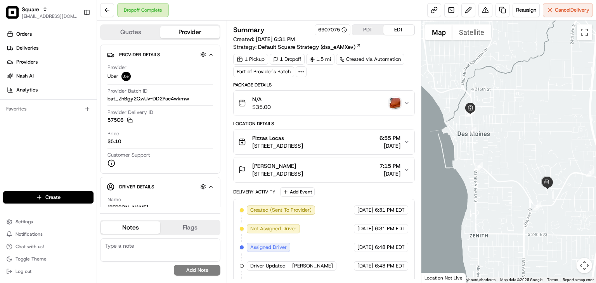
click at [396, 106] on img "button" at bounding box center [395, 103] width 11 height 11
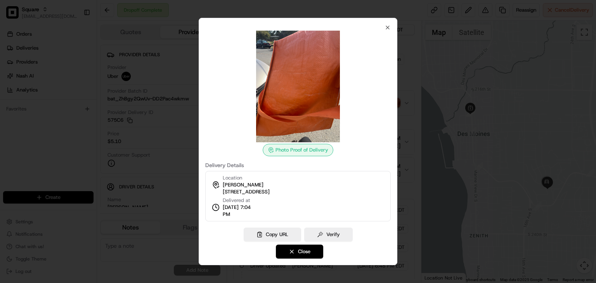
click at [126, 170] on div at bounding box center [298, 141] width 596 height 283
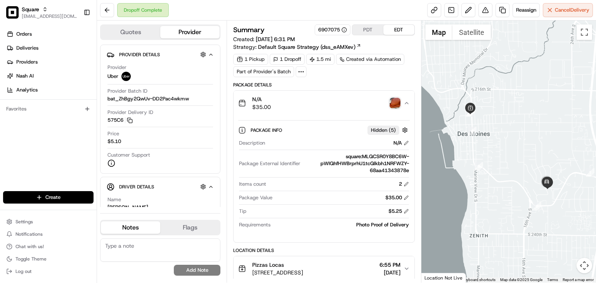
click at [408, 106] on button "N/A $35.00" at bounding box center [324, 103] width 181 height 25
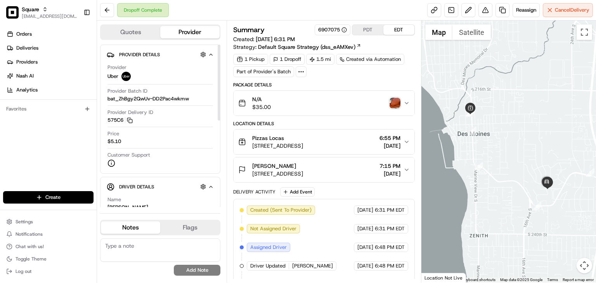
click at [66, 143] on div "Orders Deliveries Providers [PERSON_NAME] Analytics Favorites" at bounding box center [48, 110] width 97 height 171
click at [51, 146] on div "Orders Deliveries Providers [PERSON_NAME] Analytics Favorites" at bounding box center [48, 110] width 97 height 171
click at [393, 107] on img "button" at bounding box center [395, 103] width 11 height 11
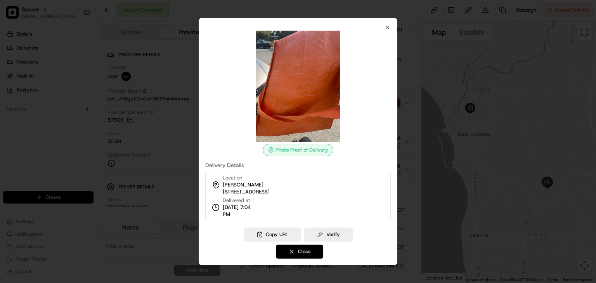
click at [291, 249] on button "Close" at bounding box center [299, 252] width 47 height 14
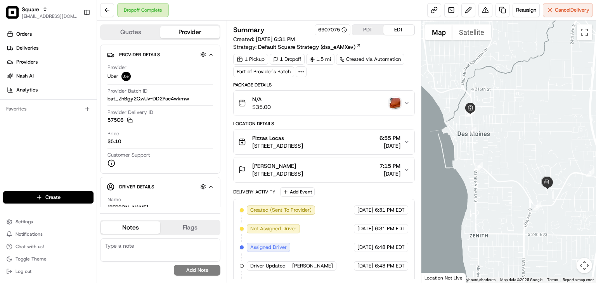
click at [391, 106] on img "button" at bounding box center [395, 103] width 11 height 11
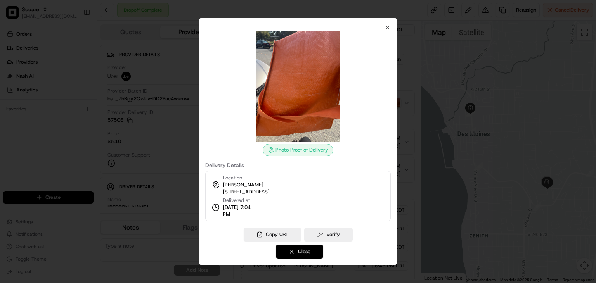
click at [294, 254] on button "Close" at bounding box center [299, 252] width 47 height 14
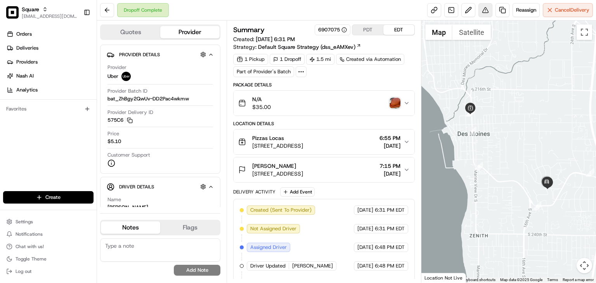
click at [484, 15] on button at bounding box center [486, 10] width 14 height 14
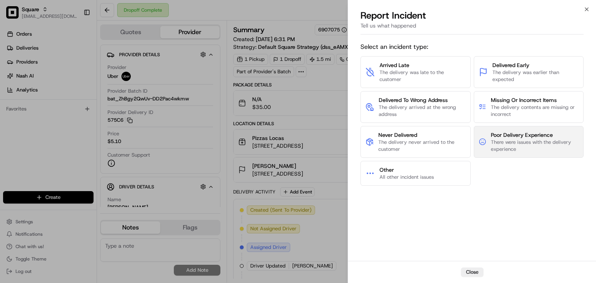
click at [513, 142] on span "There were issues with the delivery experience" at bounding box center [535, 146] width 88 height 14
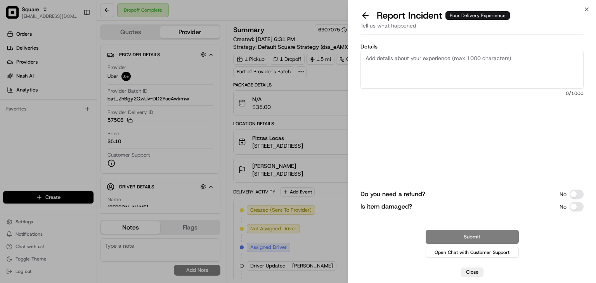
click at [574, 205] on button "Is item damaged?" at bounding box center [577, 206] width 14 height 9
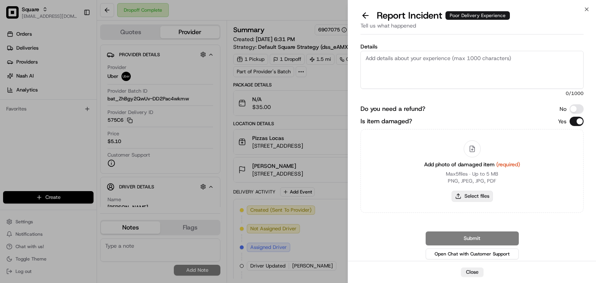
click at [469, 200] on button "Select files" at bounding box center [472, 196] width 41 height 11
type input "C:\fakepath\1000021452.jpg"
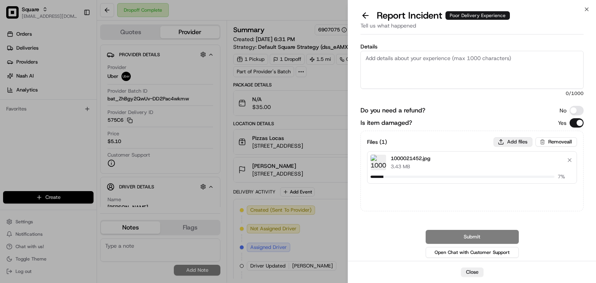
click at [504, 143] on button "Add files" at bounding box center [513, 141] width 39 height 9
type input "C:\fakepath\1000021451.jpg"
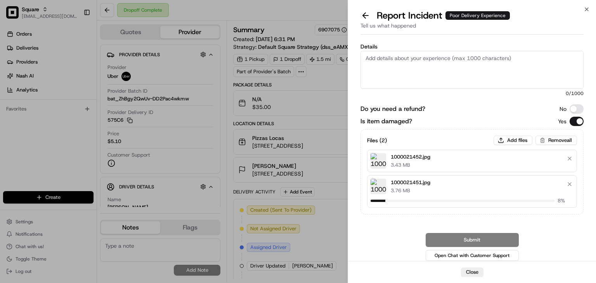
click at [445, 69] on textarea "Details" at bounding box center [472, 70] width 223 height 38
click at [391, 67] on textarea "Details" at bounding box center [472, 70] width 223 height 38
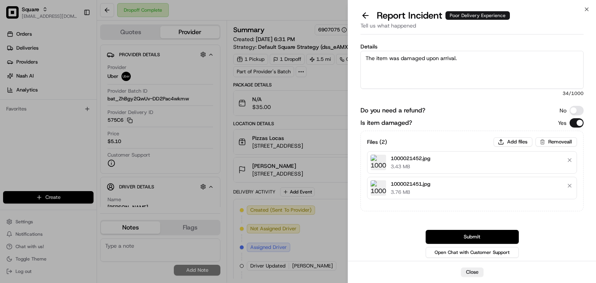
click at [447, 66] on textarea "The item was damaged upon arrival." at bounding box center [472, 70] width 223 height 38
click at [477, 62] on textarea "The item was damaged upon arrival." at bounding box center [472, 70] width 223 height 38
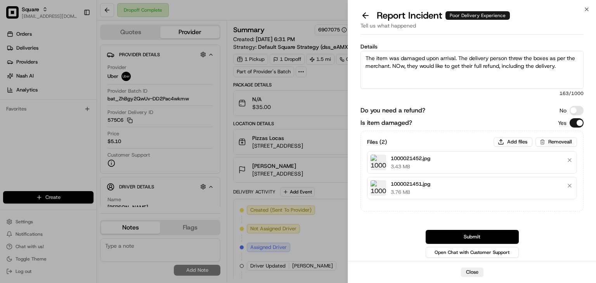
drag, startPoint x: 553, startPoint y: 69, endPoint x: 261, endPoint y: 48, distance: 292.7
click at [261, 48] on body "Square rpajulas@nashhelp.com Toggle Sidebar Orders Deliveries Providers Nash AI…" at bounding box center [298, 141] width 596 height 283
click at [517, 59] on textarea "The item was damaged upon arrival. The delivery person threw the boxes as per t…" at bounding box center [472, 70] width 223 height 38
click at [518, 59] on textarea "The item was damaged upon arrival. The delivery person threw the boxes as per t…" at bounding box center [472, 70] width 223 height 38
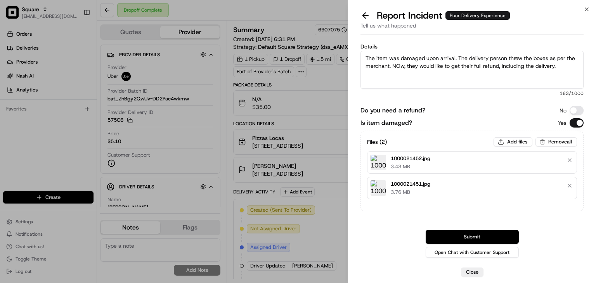
click at [519, 59] on textarea "The item was damaged upon arrival. The delivery person threw the boxes as per t…" at bounding box center [472, 70] width 223 height 38
click at [534, 68] on textarea "The item was damaged upon arrival. The delivery person threw the boxes as per t…" at bounding box center [472, 70] width 223 height 38
click at [568, 70] on textarea "The item was damaged upon arrival. The delivery person threw the boxes as per t…" at bounding box center [472, 70] width 223 height 38
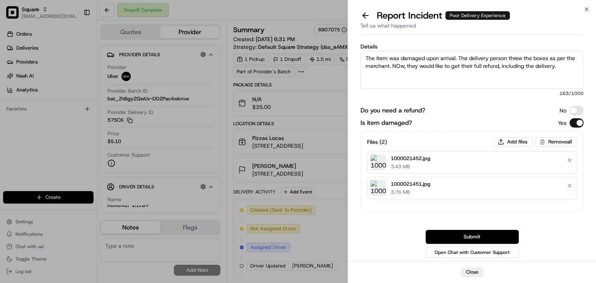
drag, startPoint x: 451, startPoint y: 45, endPoint x: 269, endPoint y: 26, distance: 183.1
click at [269, 26] on body "Square rpajulas@nashhelp.com Toggle Sidebar Orders Deliveries Providers Nash AI…" at bounding box center [298, 141] width 596 height 283
paste textarea ""The item arrived damaged, and according to the merchant, the delivery person m…"
click at [367, 57] on textarea ""The item arrived damaged, and according to the merchant, the delivery person m…" at bounding box center [472, 70] width 223 height 38
click at [461, 77] on textarea "The item arrived damaged, and according to the merchant, the delivery person mi…" at bounding box center [472, 70] width 223 height 38
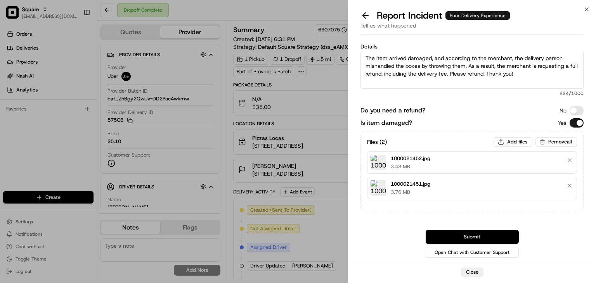
drag, startPoint x: 447, startPoint y: 75, endPoint x: 383, endPoint y: 75, distance: 64.1
click at [383, 75] on textarea "The item arrived damaged, and according to the merchant, the delivery person mi…" at bounding box center [472, 70] width 223 height 38
drag, startPoint x: 383, startPoint y: 73, endPoint x: 349, endPoint y: 53, distance: 39.2
click at [349, 53] on div "Details The item arrived damaged, and according to the merchant, the delivery p…" at bounding box center [472, 150] width 248 height 224
type textarea "The item arrived damaged, and according to the merchant, the delivery person mi…"
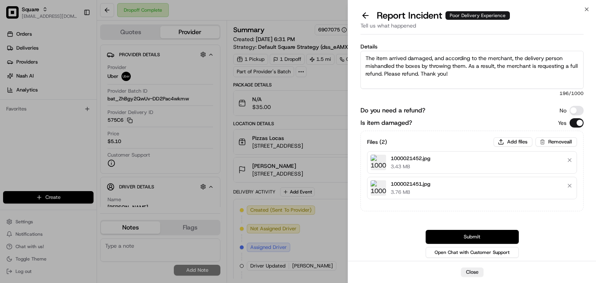
click at [467, 238] on button "Submit" at bounding box center [472, 237] width 93 height 14
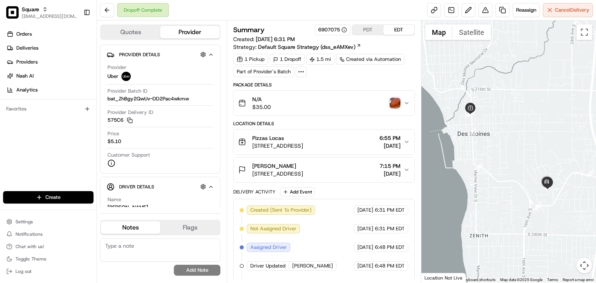
click at [147, 250] on textarea at bounding box center [160, 250] width 120 height 23
paste textarea "The item arrived damaged, and according to the merchant, the delivery person mi…"
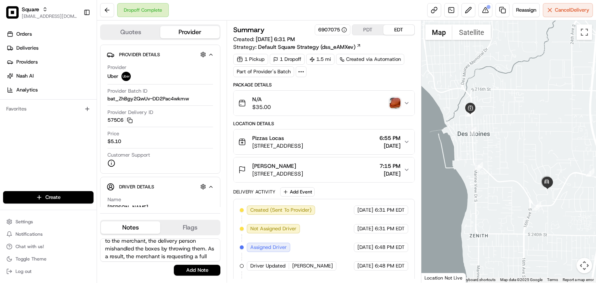
scroll to position [22, 0]
click at [175, 254] on textarea "The item arrived damaged, and according to the merchant, the delivery person mi…" at bounding box center [160, 250] width 120 height 23
type textarea "The item arrived damaged, and according to the merchant, the delivery person mi…"
click at [204, 268] on button "Add Note" at bounding box center [197, 270] width 47 height 11
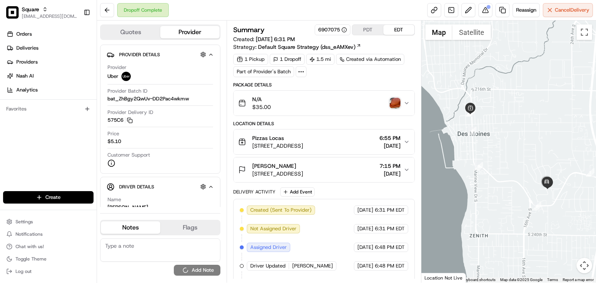
scroll to position [0, 0]
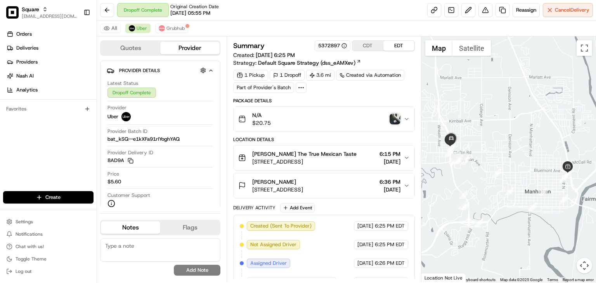
click at [394, 115] on img "button" at bounding box center [395, 119] width 11 height 11
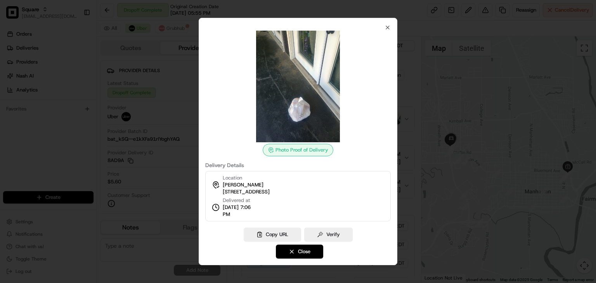
click at [270, 193] on span "1505 Oxford Pl #22, Manhattan, KS 66502, USA" at bounding box center [246, 192] width 47 height 7
click at [269, 188] on div "Location Makaela Wilson 1505 Oxford Pl #22, Manhattan, KS 66502, USA" at bounding box center [246, 185] width 47 height 21
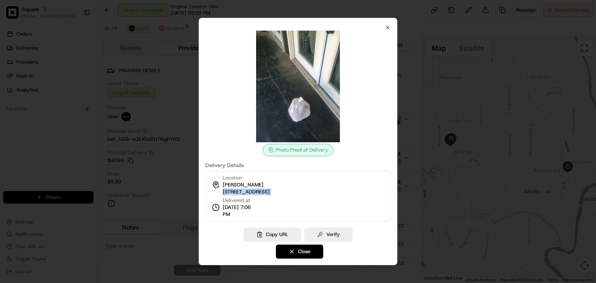
click at [269, 188] on div "Location Makaela Wilson 1505 Oxford Pl #22, Manhattan, KS 66502, USA" at bounding box center [246, 185] width 47 height 21
copy div "1505 Oxford Pl #22, Manhattan, KS 66502, USA"
click at [302, 250] on button "Close" at bounding box center [299, 252] width 47 height 14
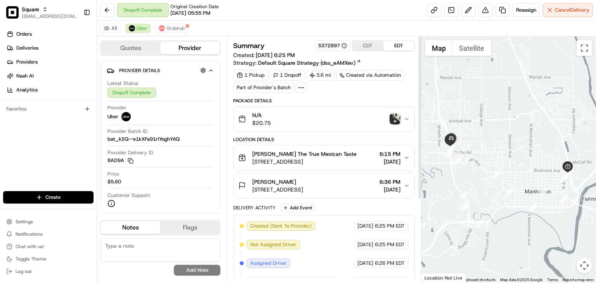
click at [399, 116] on img "button" at bounding box center [395, 119] width 11 height 11
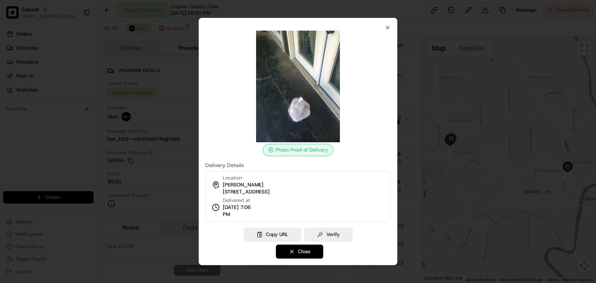
click at [305, 248] on button "Close" at bounding box center [299, 252] width 47 height 14
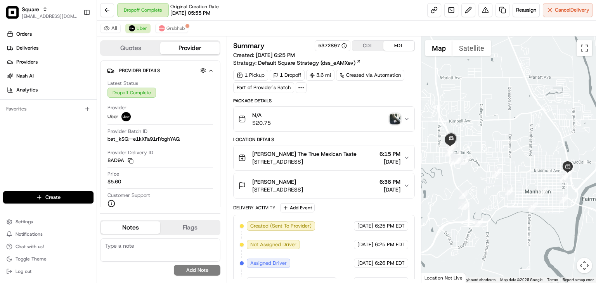
click at [398, 117] on img "button" at bounding box center [395, 119] width 11 height 11
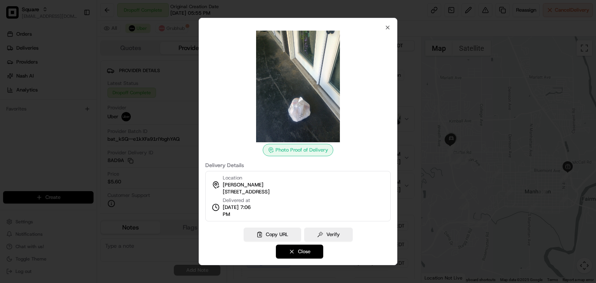
click at [293, 250] on button "Close" at bounding box center [299, 252] width 47 height 14
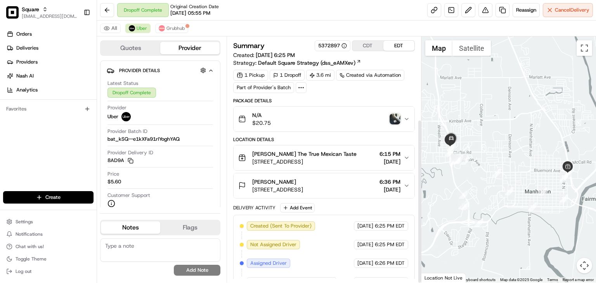
scroll to position [124, 0]
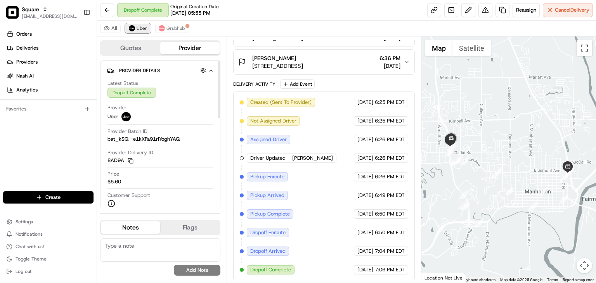
click at [138, 29] on span "Uber" at bounding box center [142, 28] width 10 height 6
click at [141, 250] on textarea at bounding box center [160, 250] width 120 height 23
click at [141, 249] on textarea "The merchant" at bounding box center [160, 250] width 120 height 23
click at [129, 245] on textarea "The merchant" at bounding box center [160, 250] width 120 height 23
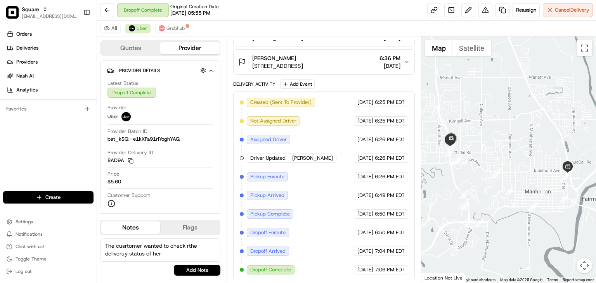
type textarea "The cusrtomer wanted to check rthe deliveruy status of her"
drag, startPoint x: 121, startPoint y: 247, endPoint x: 130, endPoint y: 246, distance: 9.4
click at [122, 247] on textarea at bounding box center [160, 250] width 120 height 23
click at [187, 248] on textarea "According to the customer she never got her order. I informed her that thee ite…" at bounding box center [160, 250] width 120 height 23
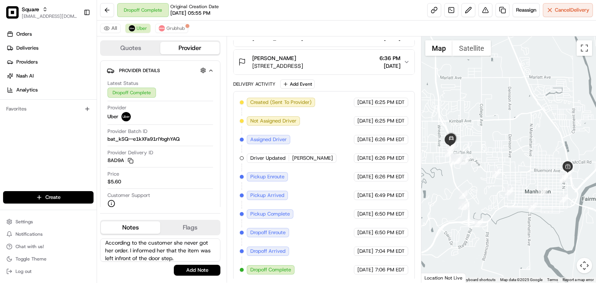
click at [131, 256] on textarea "According to the customer she never got her order. I informed her that the item…" at bounding box center [160, 250] width 120 height 23
click at [191, 257] on textarea "According to the customer she never got her order. I informed her that the item…" at bounding box center [160, 250] width 120 height 23
click at [179, 245] on textarea "According to the customer she never got her order. I informed her that the item…" at bounding box center [160, 250] width 120 height 23
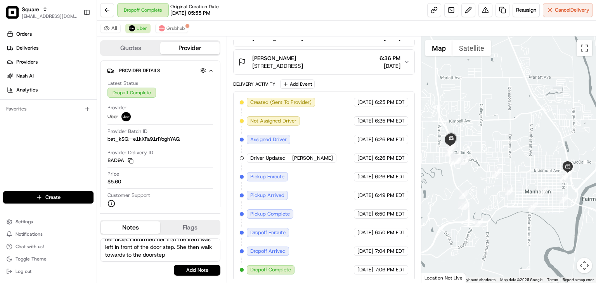
click at [193, 256] on textarea "According to the customer she never got her order. I informed her that the item…" at bounding box center [160, 250] width 120 height 23
click at [164, 246] on textarea "According to the customer she never got her order. I informed her that the item…" at bounding box center [160, 250] width 120 height 23
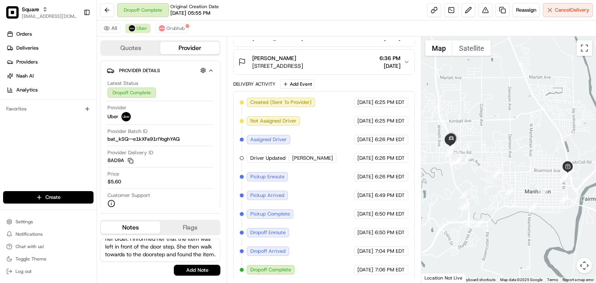
click at [22, 158] on div "Orders Deliveries Providers Nash AI Analytics Favorites" at bounding box center [48, 110] width 97 height 171
click at [122, 243] on textarea "According to the customer she never got her order. I informed her that the item…" at bounding box center [160, 250] width 120 height 23
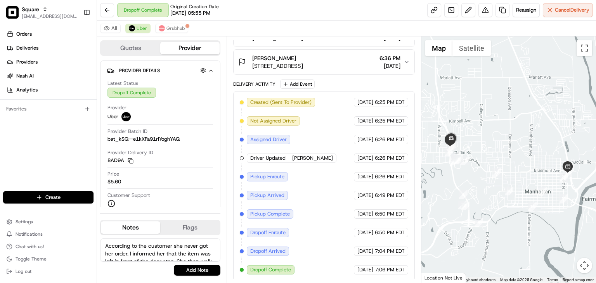
paste textarea ", she never got her order. I informed her that the item was left in front of th…"
type textarea "According to the customer, she never got her order. I informed her that the ite…"
click at [180, 268] on button "Add Note" at bounding box center [197, 270] width 47 height 11
